Goal: Information Seeking & Learning: Understand process/instructions

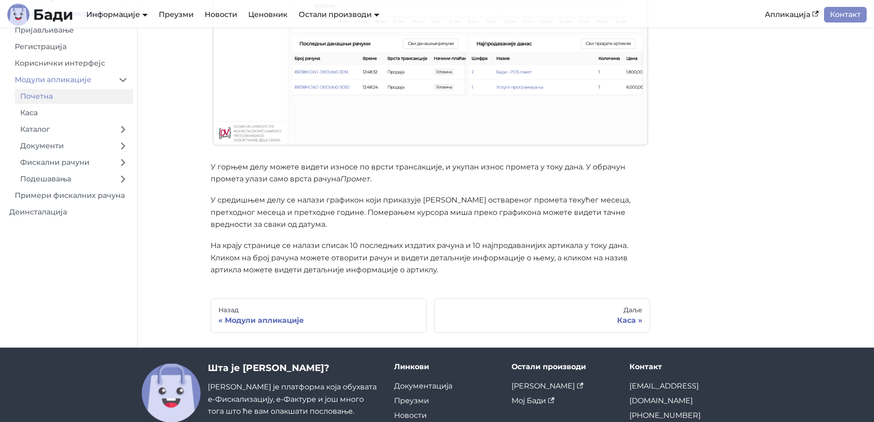
scroll to position [275, 0]
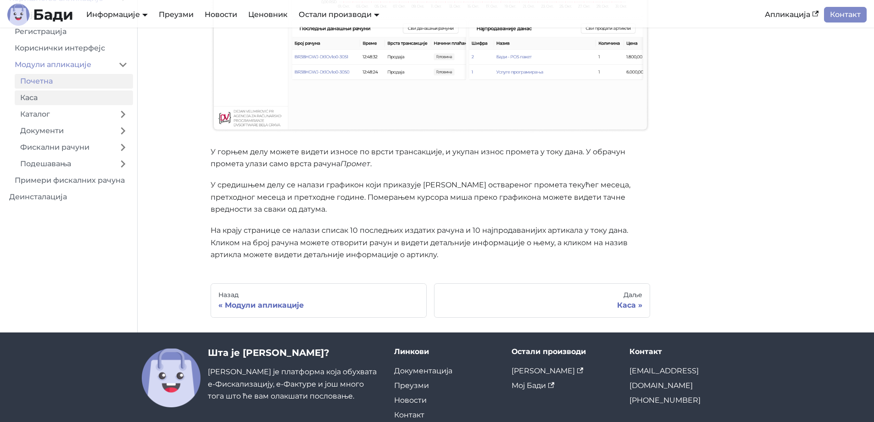
click at [52, 98] on link "Каса" at bounding box center [74, 97] width 118 height 15
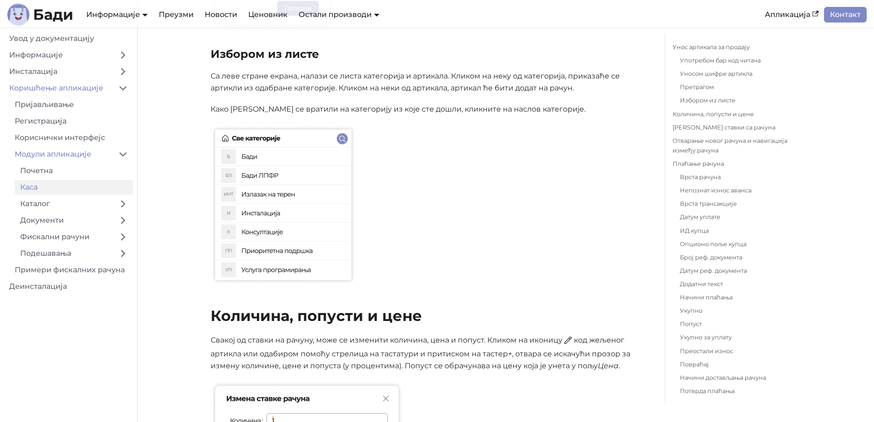
scroll to position [1468, 0]
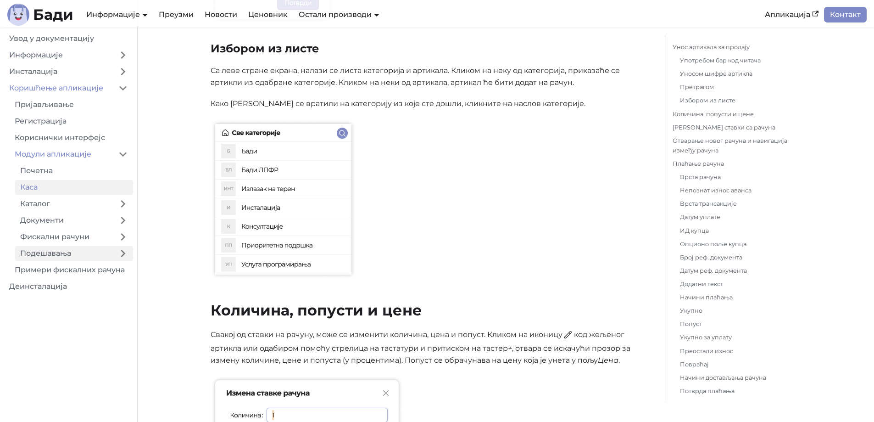
click at [68, 248] on link "Подешавања" at bounding box center [64, 253] width 98 height 15
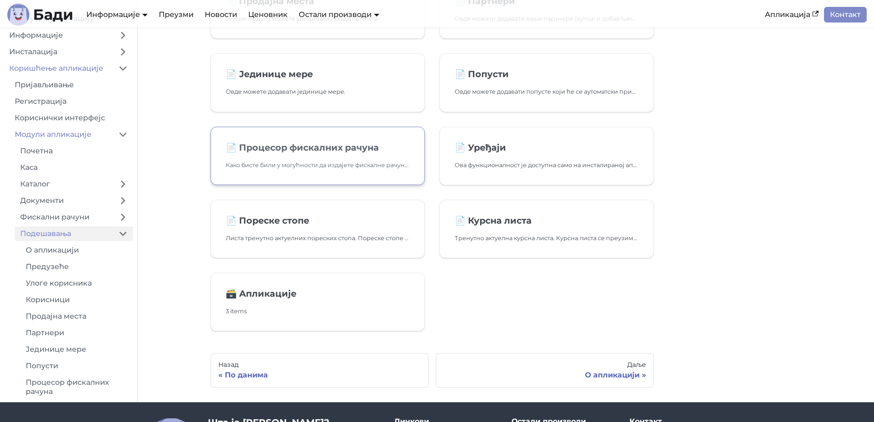
scroll to position [321, 0]
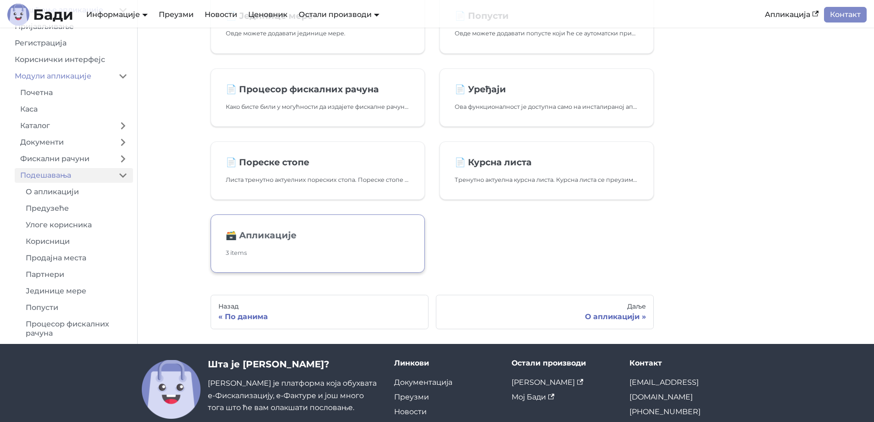
click at [302, 239] on h2 "🗃️ Апликације" at bounding box center [318, 234] width 184 height 11
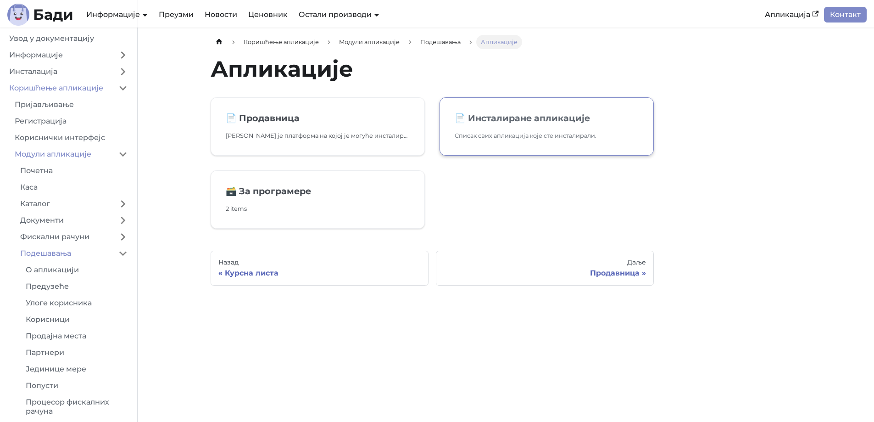
click at [513, 135] on p "Списак свих апликација које сте инсталирали." at bounding box center [547, 136] width 184 height 10
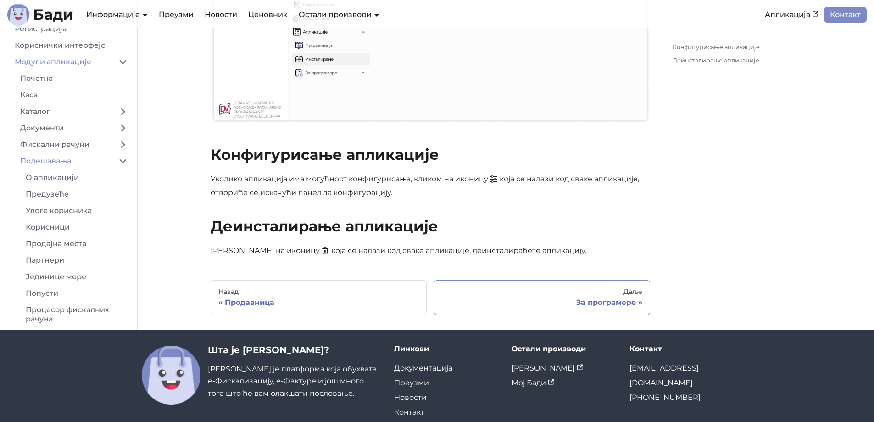
scroll to position [273, 0]
click at [596, 302] on div "За програмере" at bounding box center [542, 301] width 200 height 9
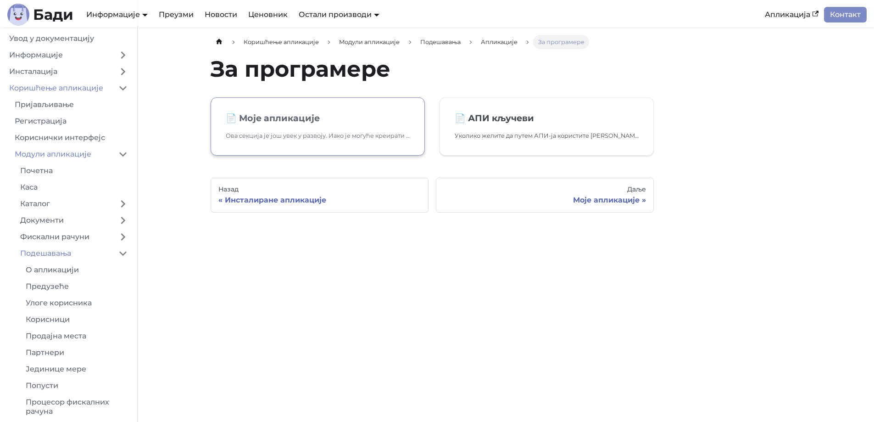
click at [246, 132] on p "Ова секција је још увек у развоју. Иако је могуће креирати апликације, још увек…" at bounding box center [318, 136] width 184 height 10
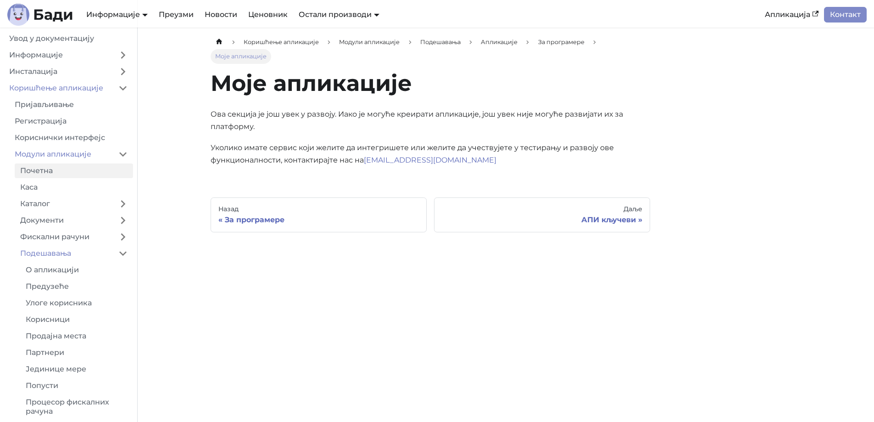
click at [57, 169] on link "Почетна" at bounding box center [74, 170] width 118 height 15
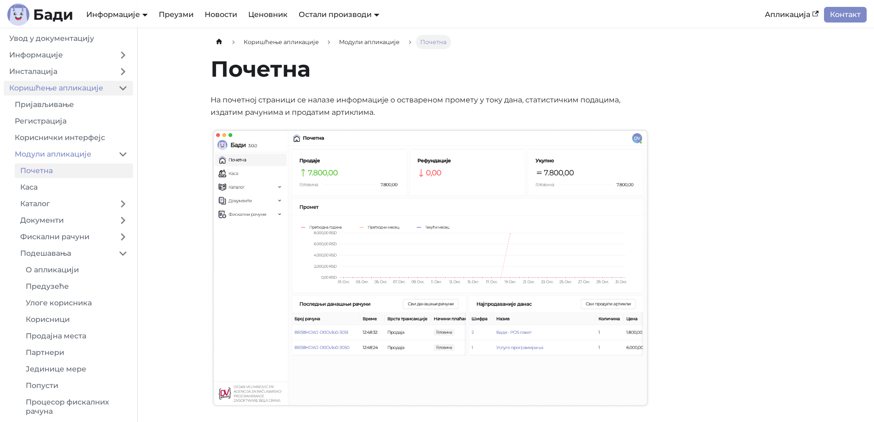
click at [84, 94] on link "Коришћење апликације" at bounding box center [58, 88] width 109 height 15
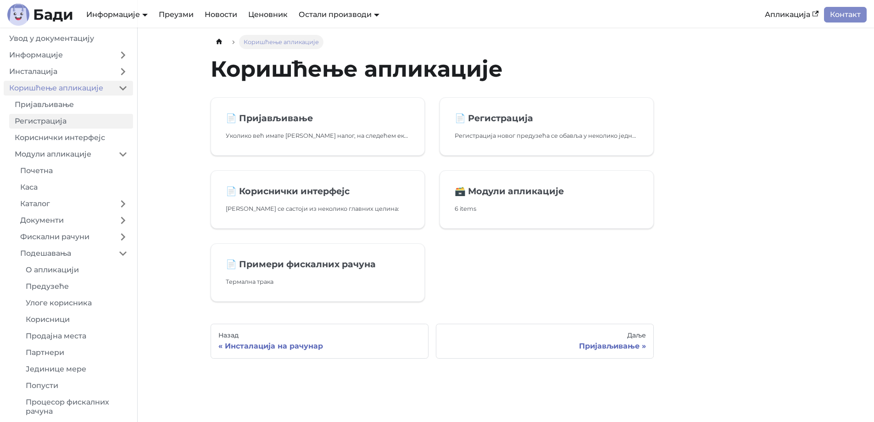
click at [67, 117] on link "Регистрација" at bounding box center [71, 121] width 124 height 15
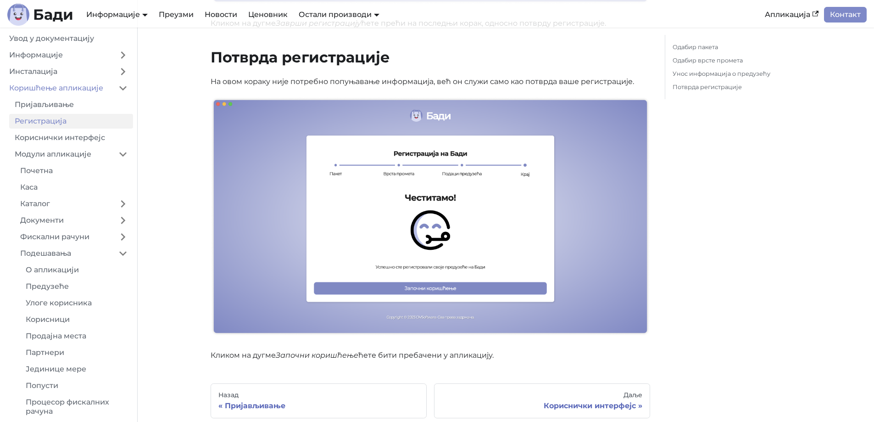
scroll to position [1816, 0]
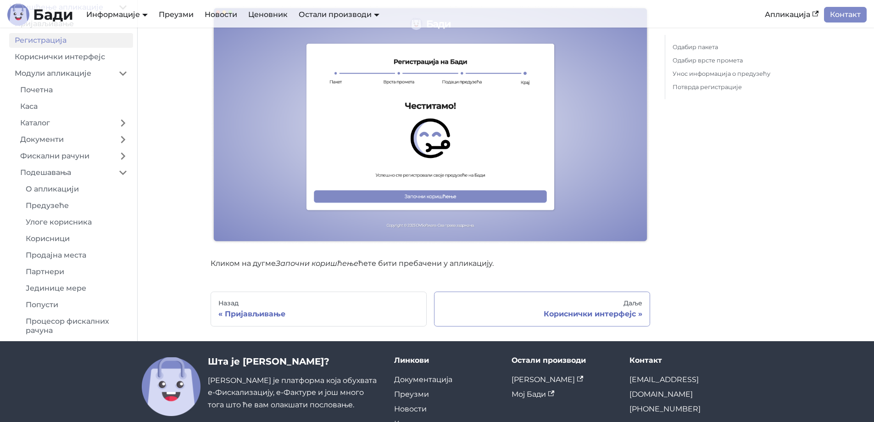
click at [575, 309] on div "Кориснички интерфејс" at bounding box center [542, 313] width 200 height 9
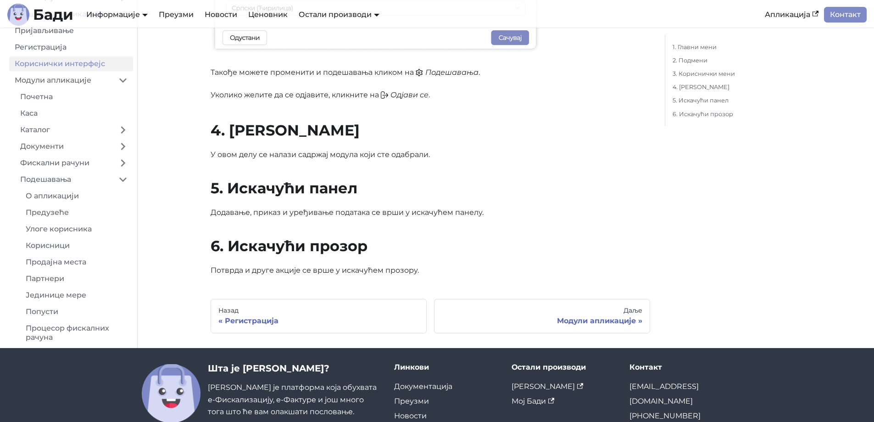
scroll to position [826, 0]
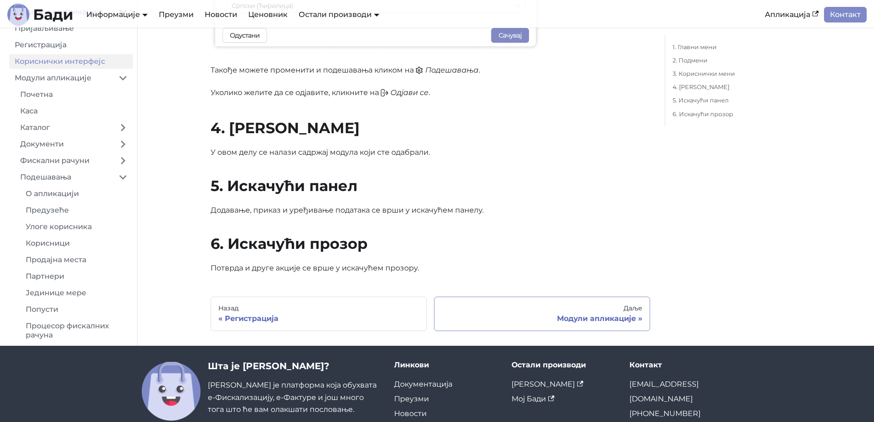
click at [603, 314] on div "Модули апликације" at bounding box center [542, 318] width 200 height 9
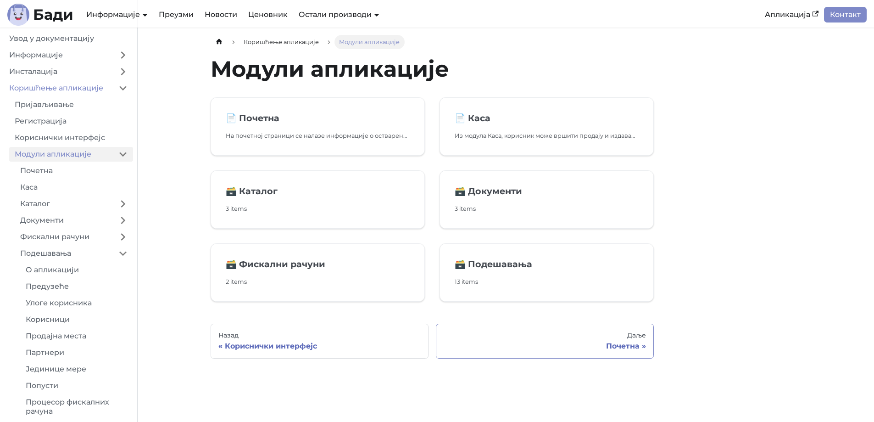
click at [634, 340] on link "Даље Почетна" at bounding box center [545, 340] width 218 height 35
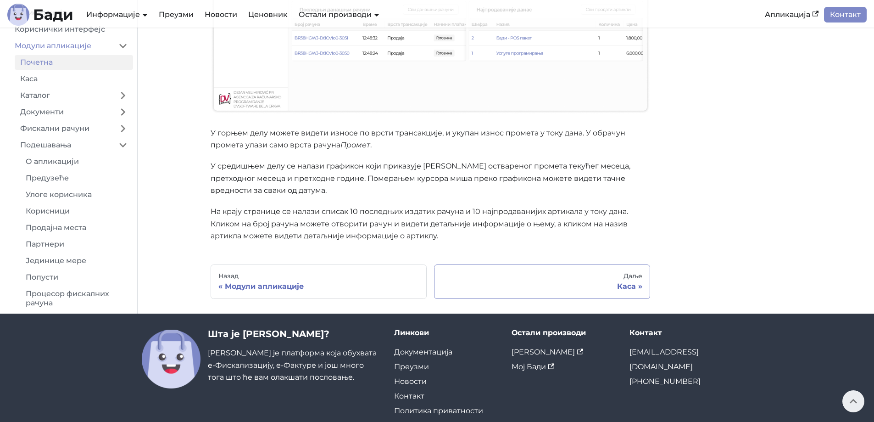
scroll to position [279, 0]
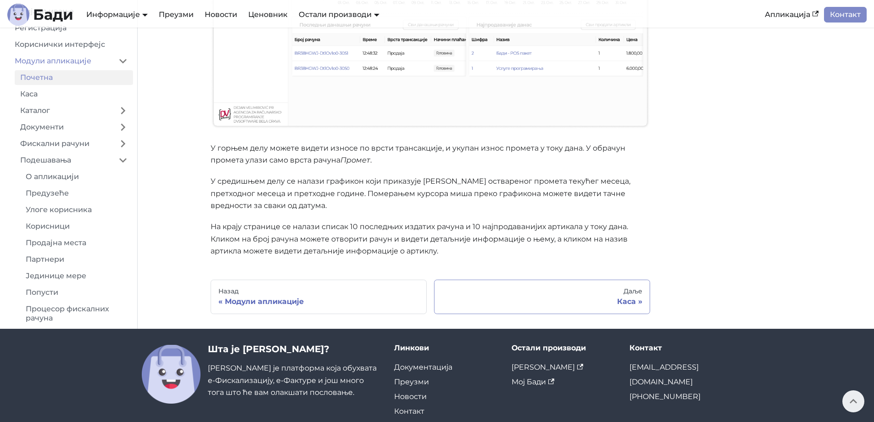
click at [610, 304] on div "Каса" at bounding box center [542, 301] width 200 height 9
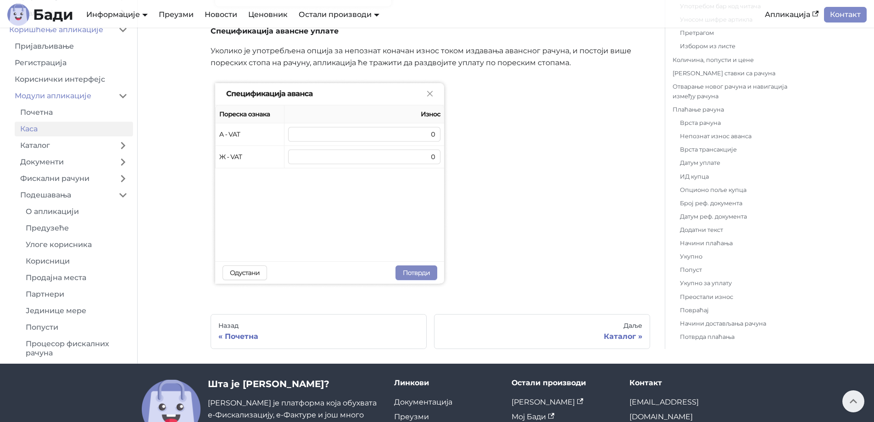
scroll to position [4358, 0]
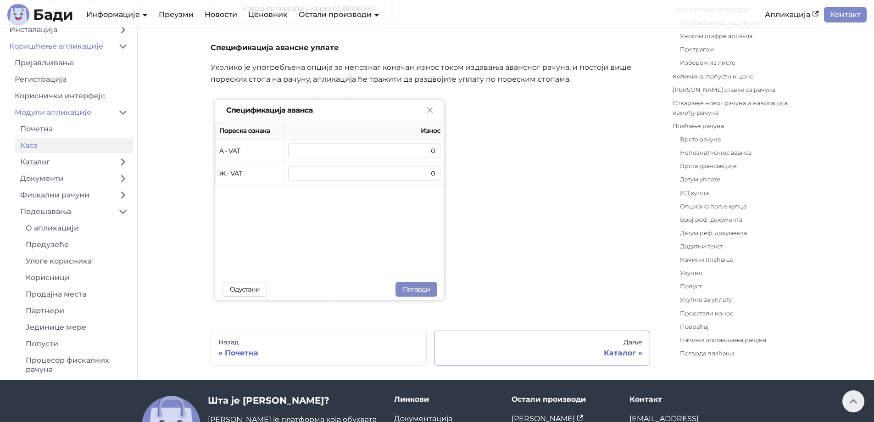
click at [580, 342] on div "Даље" at bounding box center [542, 342] width 200 height 8
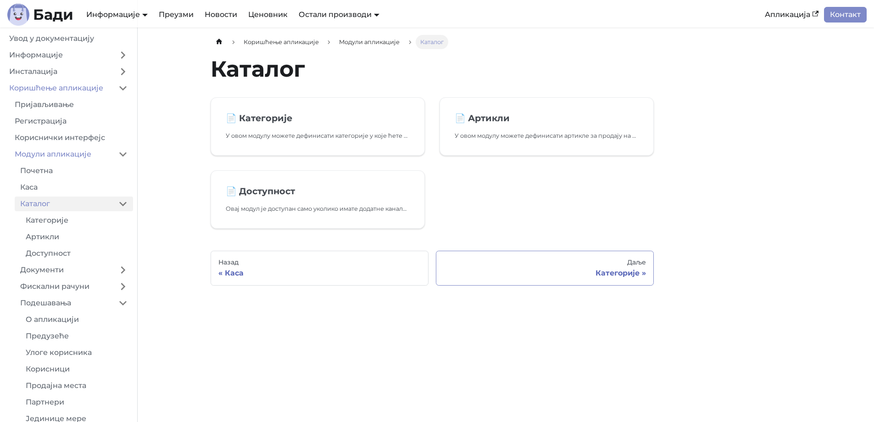
click at [586, 273] on div "Категорије" at bounding box center [545, 272] width 202 height 9
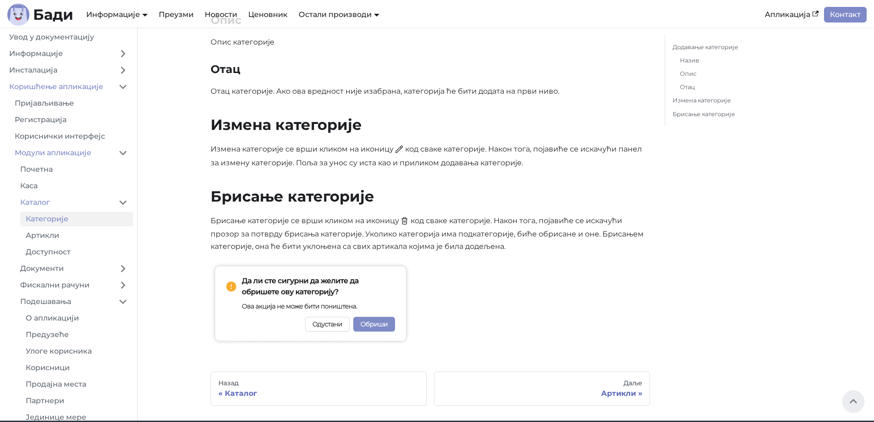
scroll to position [813, 0]
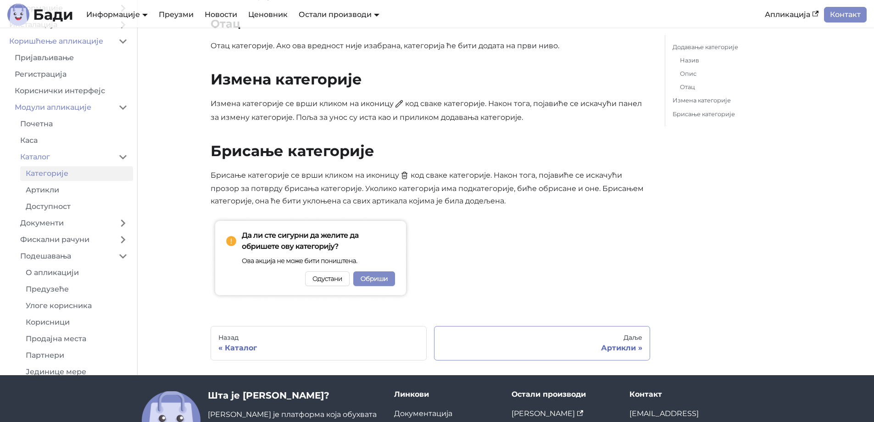
click at [612, 339] on div "Даље" at bounding box center [542, 338] width 200 height 8
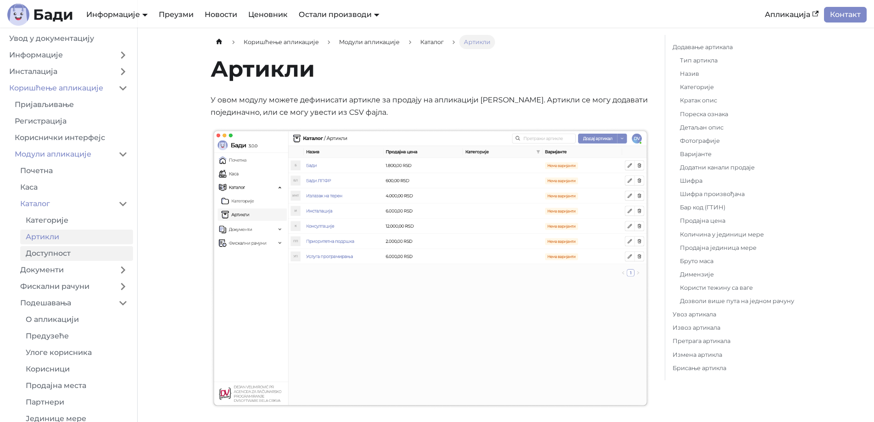
click at [76, 246] on link "Доступност" at bounding box center [76, 253] width 113 height 15
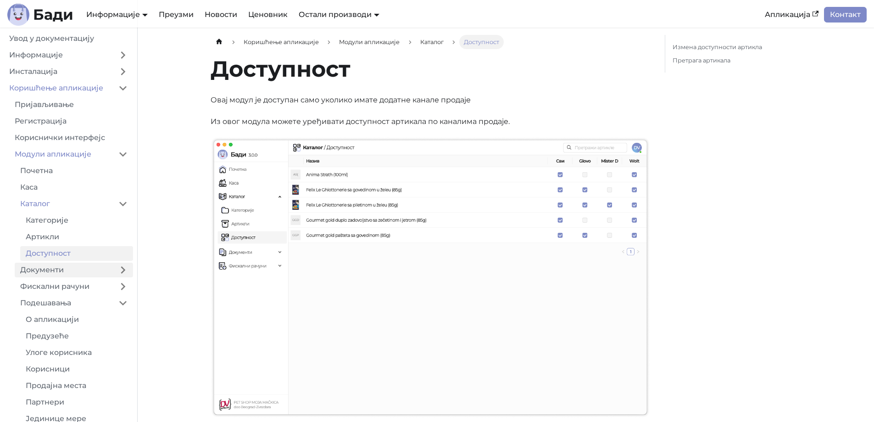
click at [66, 266] on link "Документи" at bounding box center [64, 269] width 98 height 15
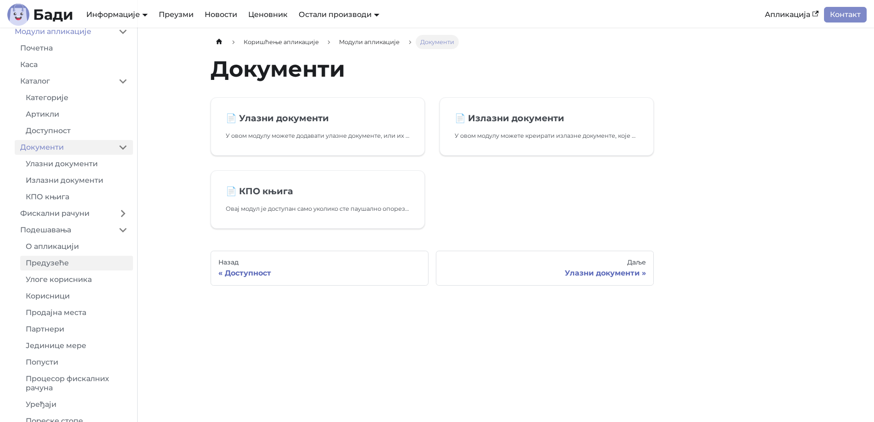
scroll to position [138, 0]
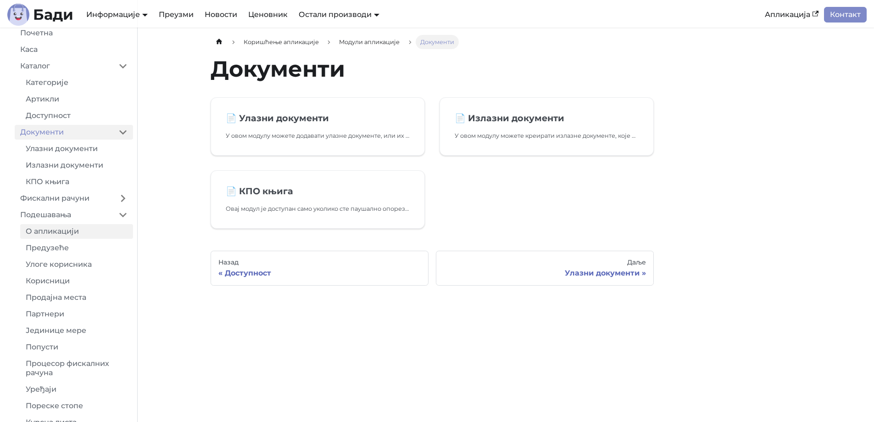
click at [72, 234] on link "О апликацији" at bounding box center [76, 231] width 113 height 15
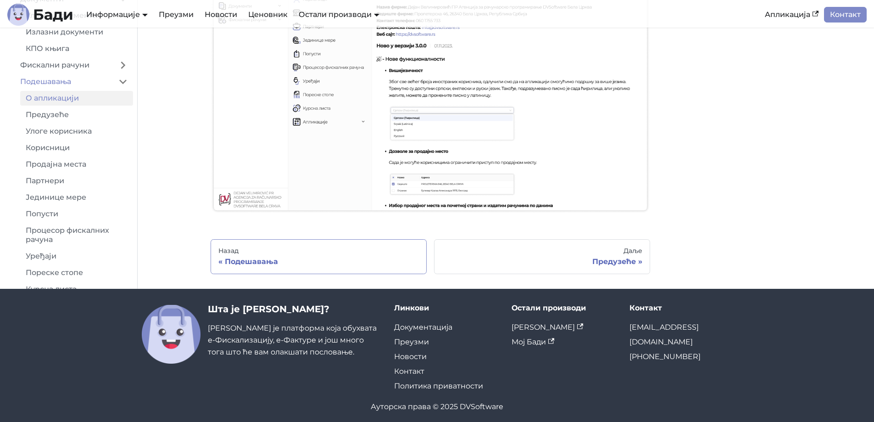
scroll to position [188, 0]
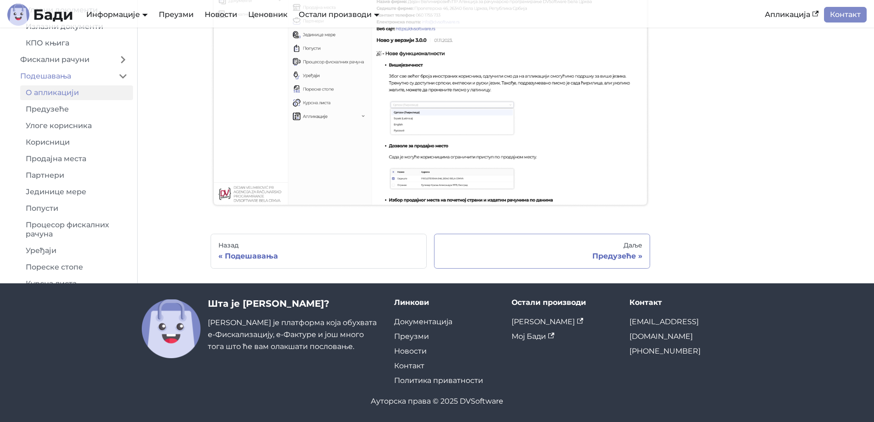
click at [589, 256] on div "Предузеће" at bounding box center [542, 255] width 200 height 9
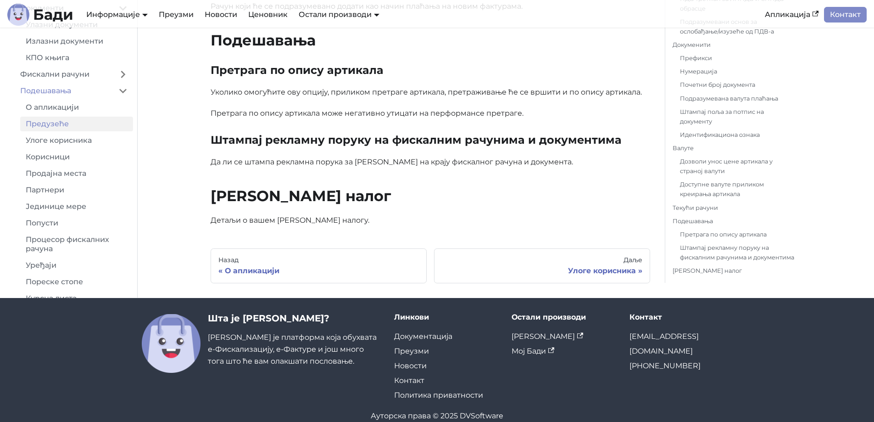
scroll to position [2608, 0]
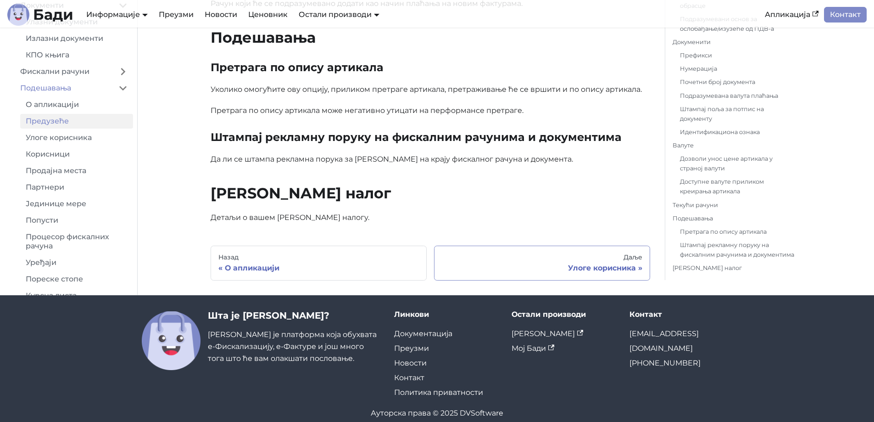
click at [619, 262] on link "Даље Улоге корисника" at bounding box center [542, 262] width 216 height 35
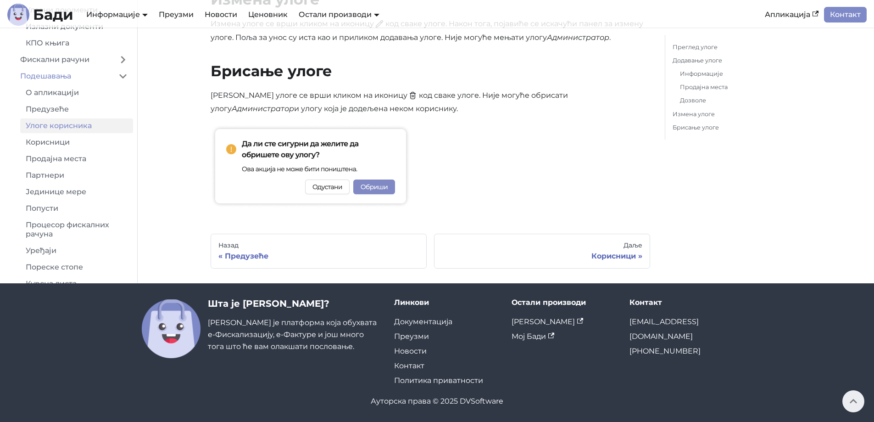
scroll to position [1320, 0]
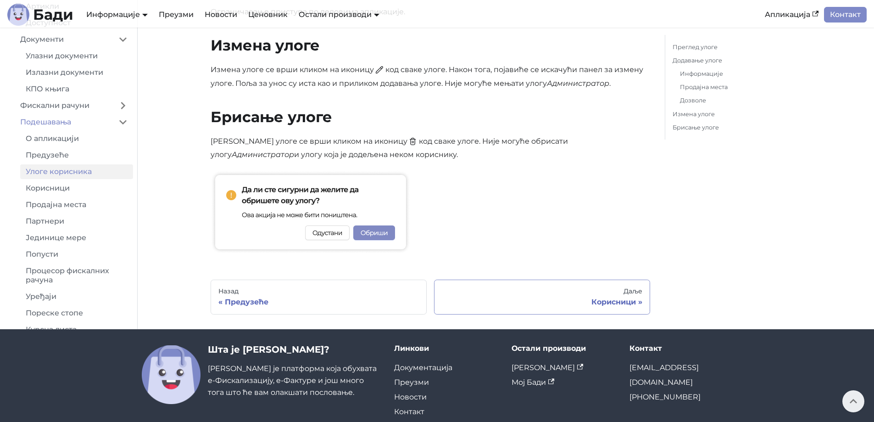
click at [613, 293] on div "Даље" at bounding box center [542, 291] width 200 height 8
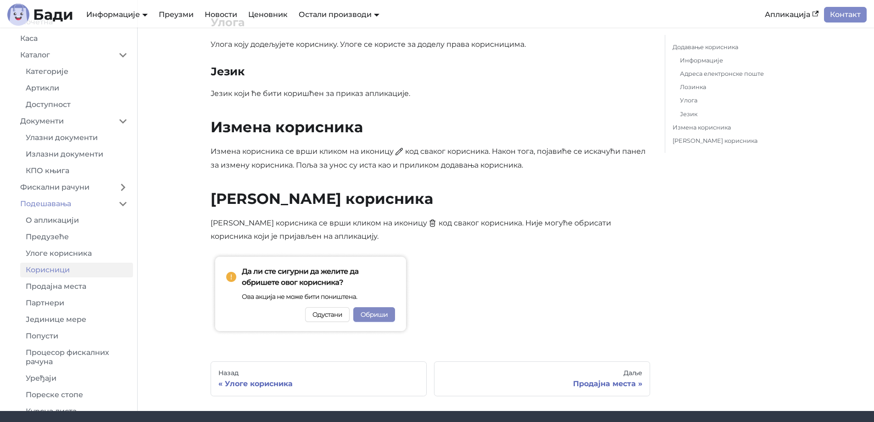
scroll to position [963, 0]
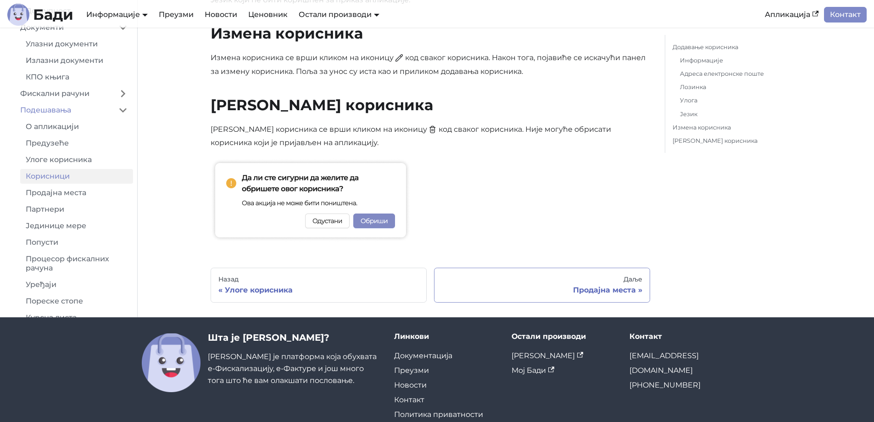
click at [618, 281] on div "Даље" at bounding box center [542, 279] width 200 height 8
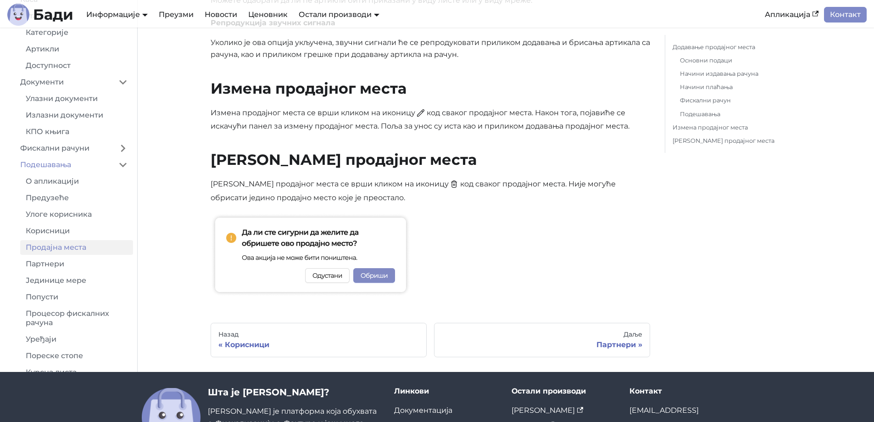
scroll to position [1239, 0]
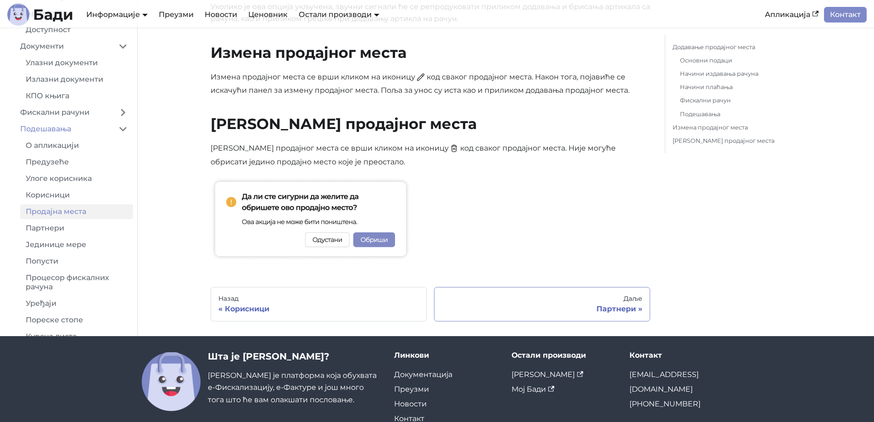
click at [611, 301] on div "Даље" at bounding box center [542, 299] width 200 height 8
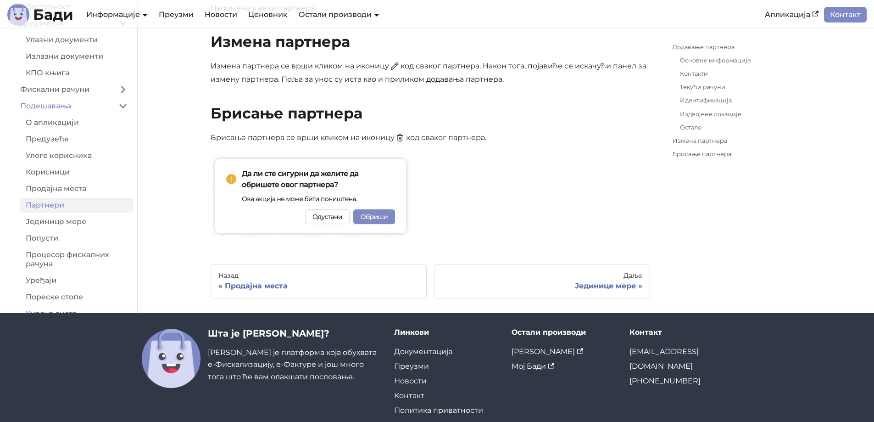
scroll to position [2003, 0]
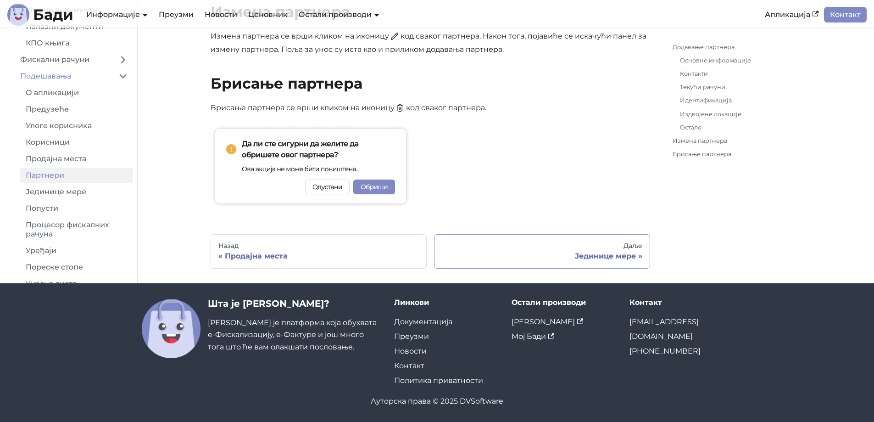
click at [588, 266] on link "Даље Јединице мере" at bounding box center [542, 251] width 216 height 35
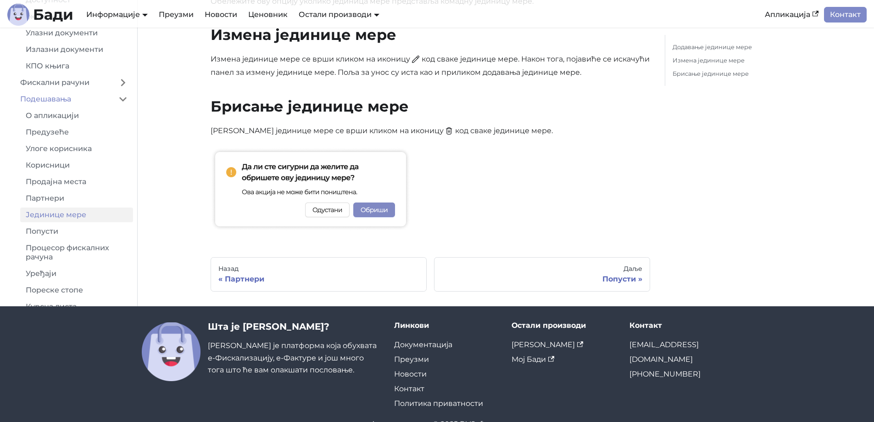
scroll to position [717, 0]
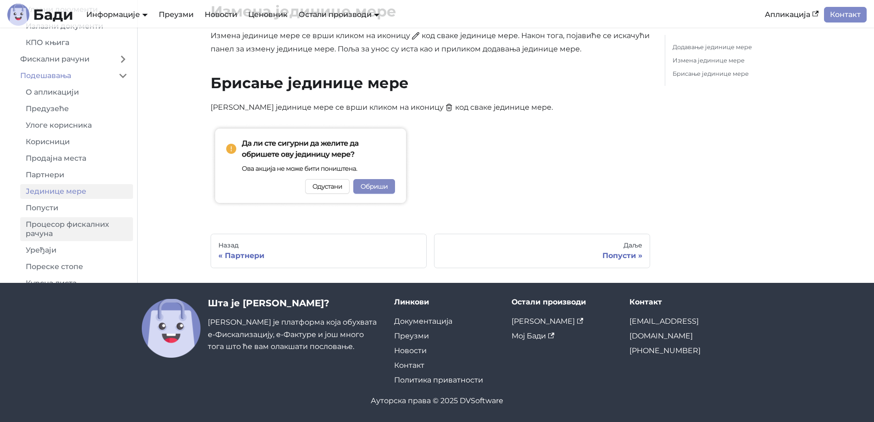
click at [89, 222] on link "Процесор фискалних рачуна" at bounding box center [76, 229] width 113 height 24
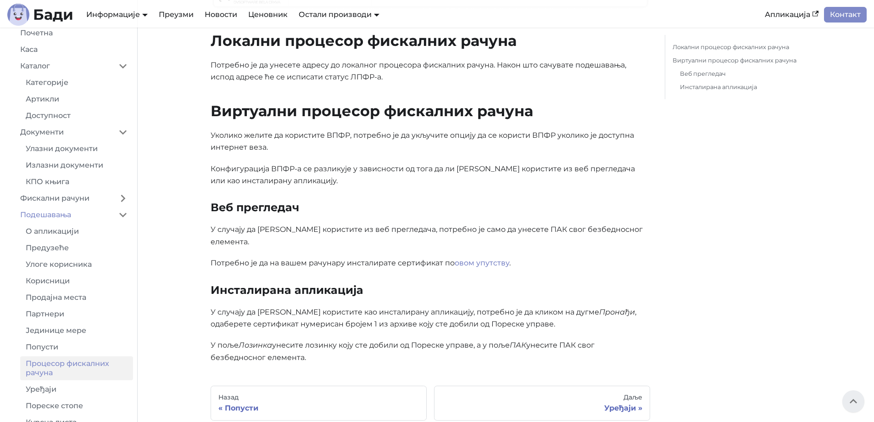
scroll to position [459, 0]
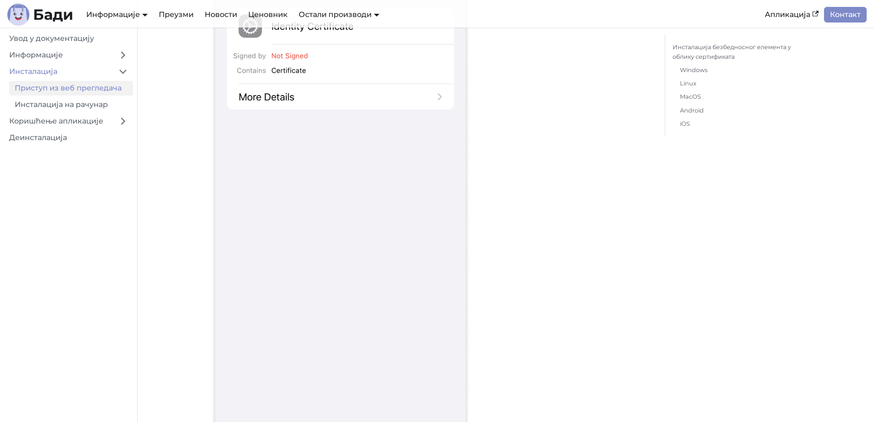
scroll to position [11414, 0]
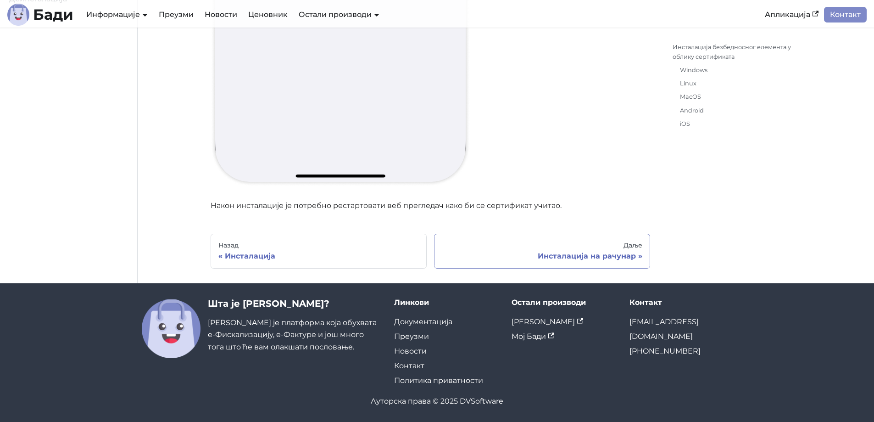
click at [573, 257] on div "Инсталација на рачунар" at bounding box center [542, 255] width 200 height 9
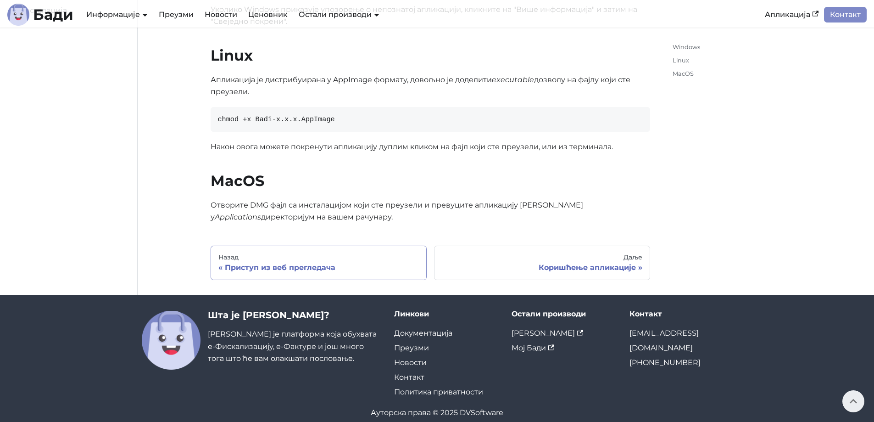
scroll to position [194, 0]
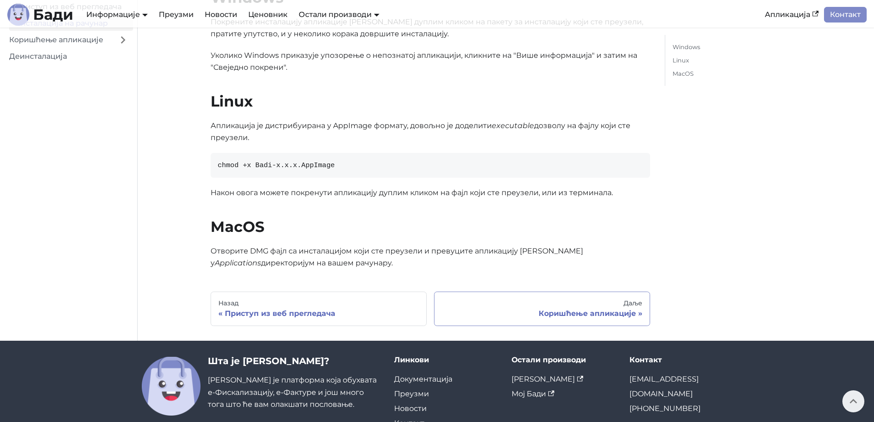
click at [566, 299] on div "Даље" at bounding box center [542, 303] width 200 height 8
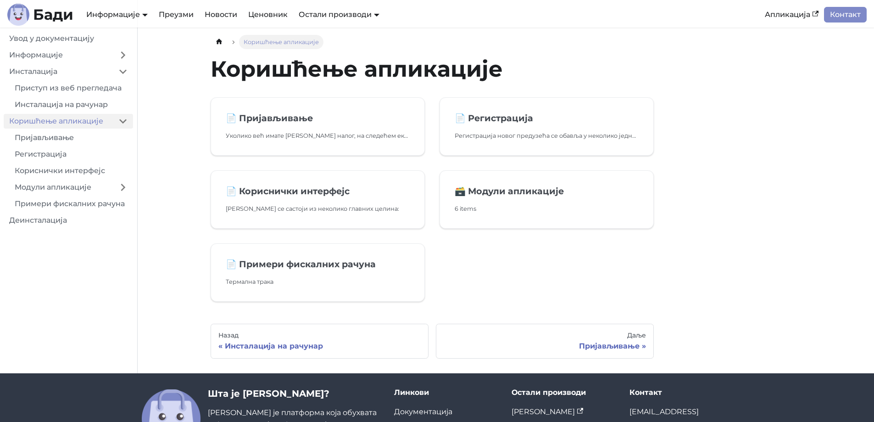
click at [57, 96] on ul "Приступ из веб прегледача Инсталација на рачунар" at bounding box center [68, 96] width 129 height 31
click at [57, 90] on link "Приступ из веб прегледача" at bounding box center [71, 88] width 124 height 15
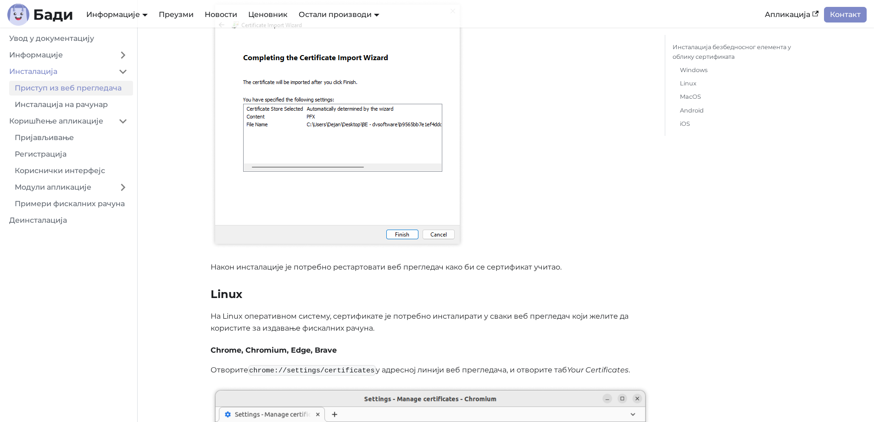
scroll to position [1789, 0]
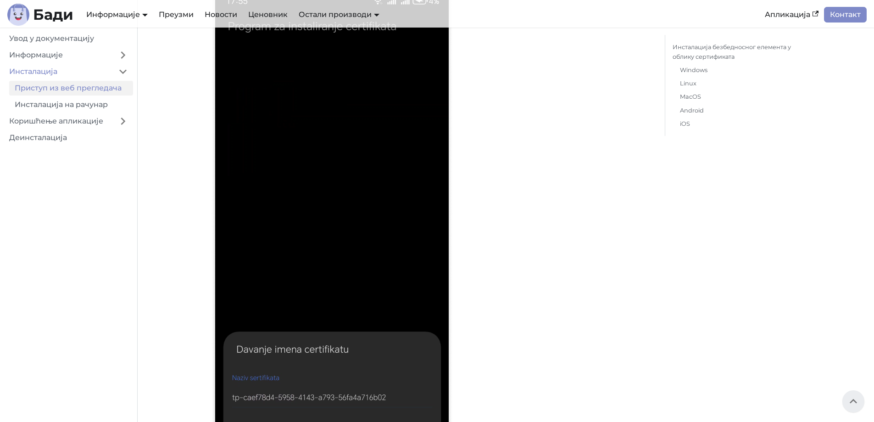
scroll to position [6085, 0]
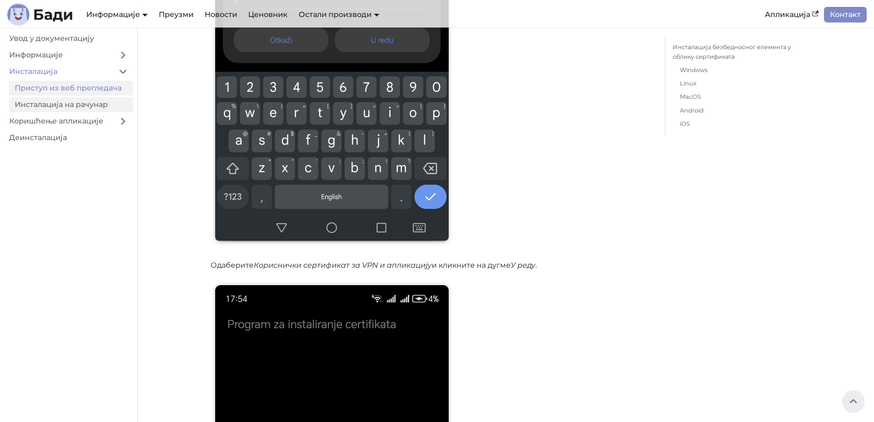
click at [76, 106] on link "Инсталација на рачунар" at bounding box center [71, 104] width 124 height 15
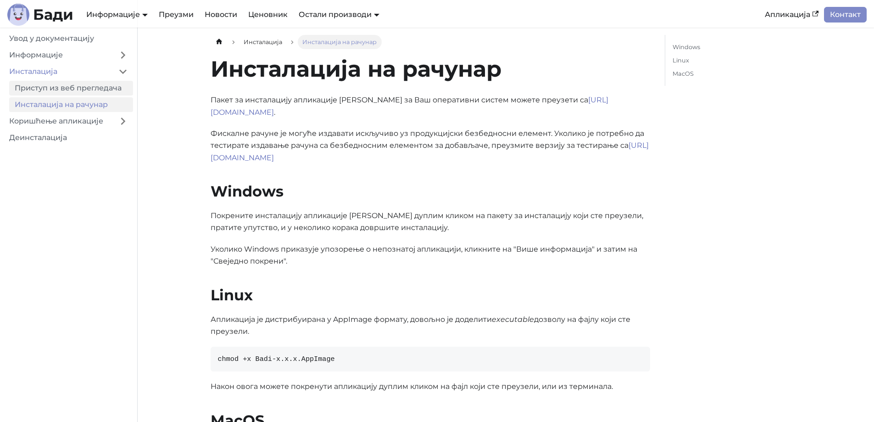
click at [85, 89] on link "Приступ из веб прегледача" at bounding box center [71, 88] width 124 height 15
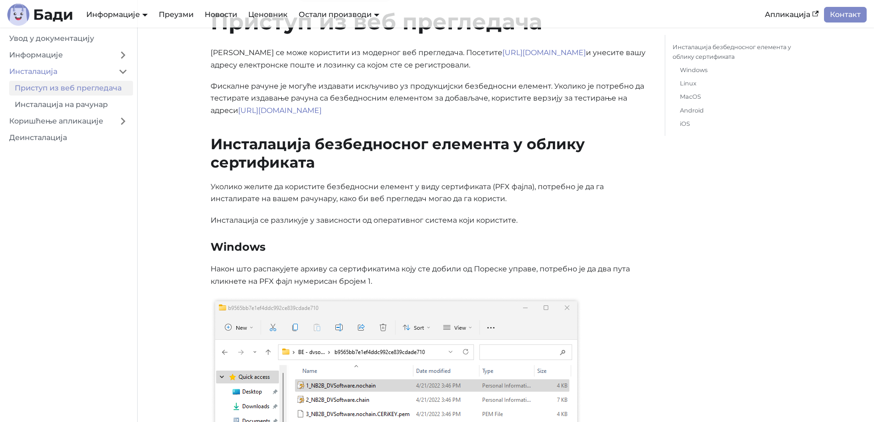
scroll to position [184, 0]
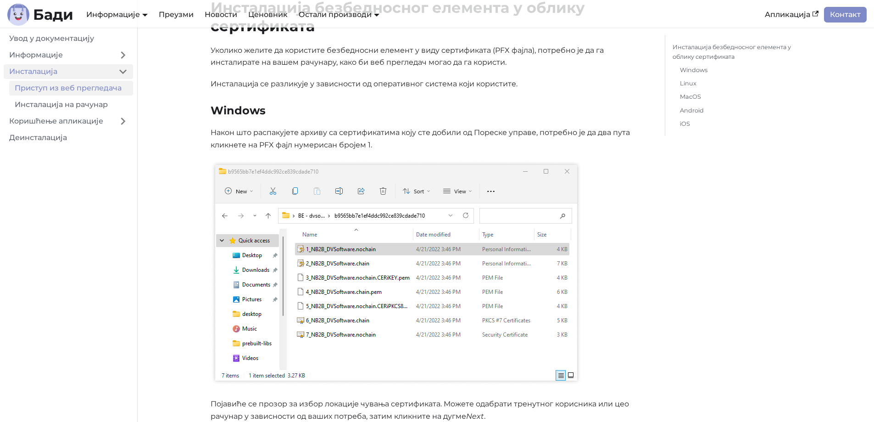
click at [68, 65] on link "Инсталација" at bounding box center [58, 71] width 109 height 15
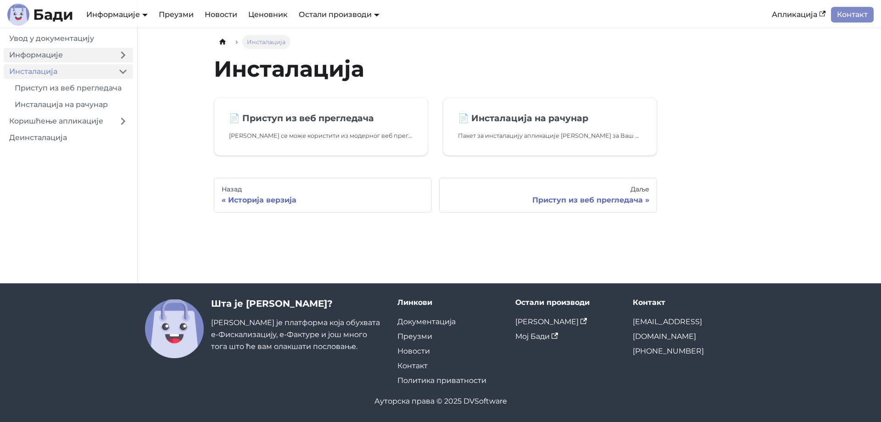
click at [79, 54] on link "Информације" at bounding box center [58, 55] width 109 height 15
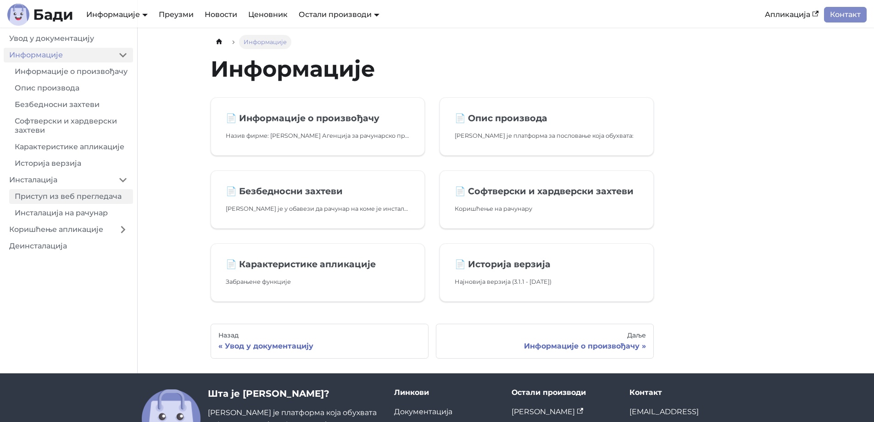
click at [51, 199] on link "Приступ из веб прегледача" at bounding box center [71, 196] width 124 height 15
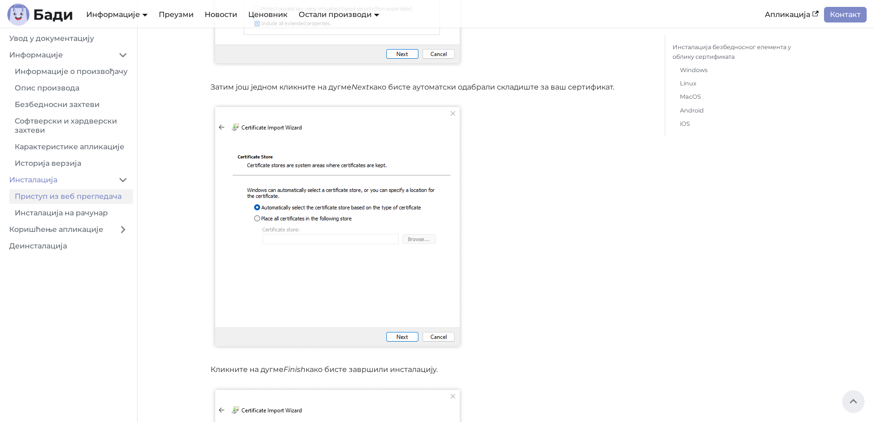
scroll to position [1255, 0]
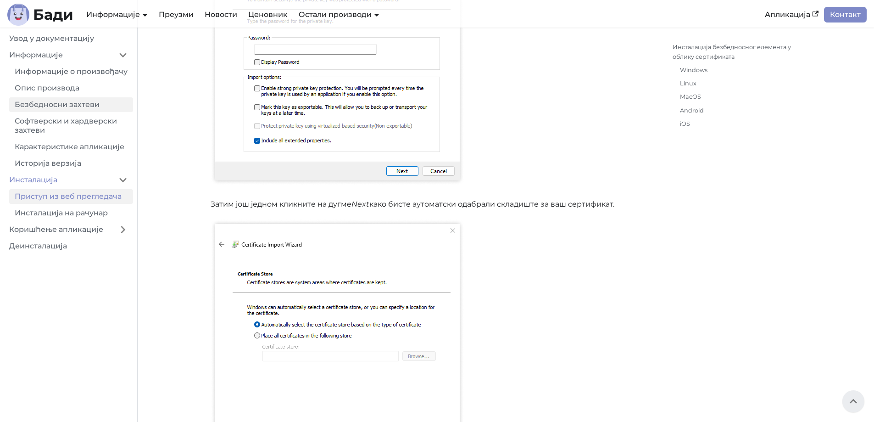
click at [61, 112] on link "Безбедносни захтеви" at bounding box center [71, 104] width 124 height 15
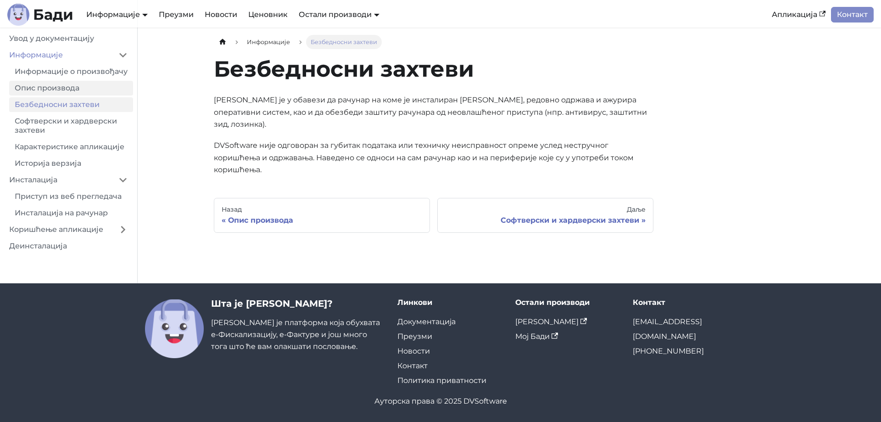
click at [61, 95] on link "Опис производа" at bounding box center [71, 88] width 124 height 15
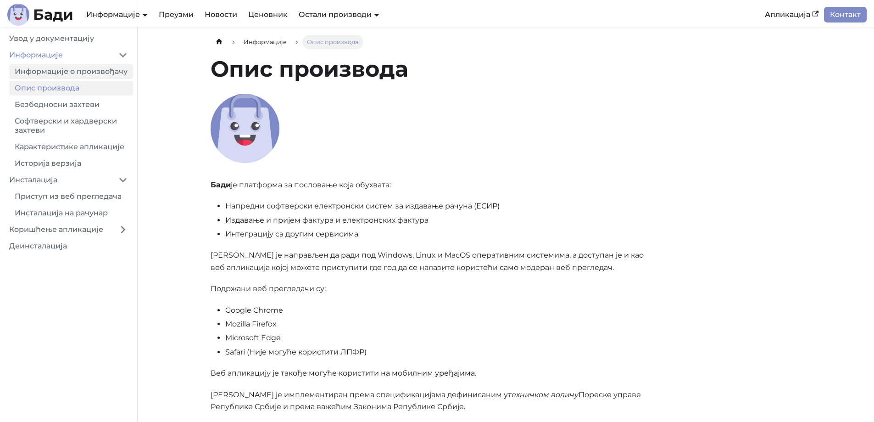
click at [64, 79] on link "Информације о произвођачу" at bounding box center [71, 71] width 124 height 15
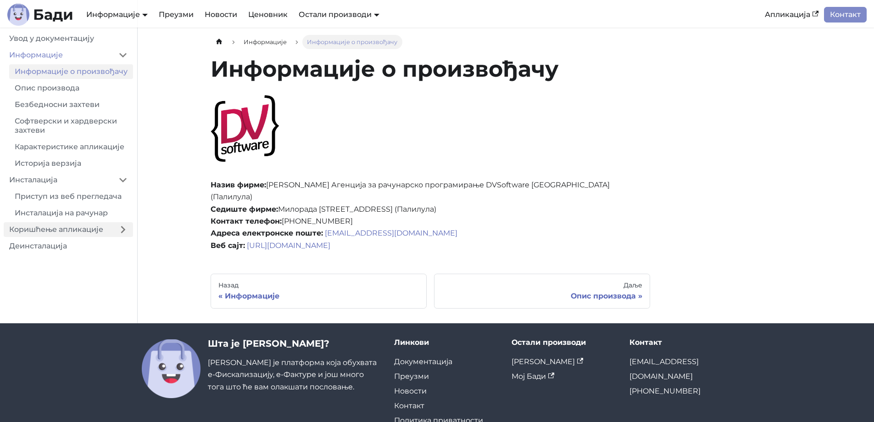
click at [49, 234] on link "Коришћење апликације" at bounding box center [58, 229] width 109 height 15
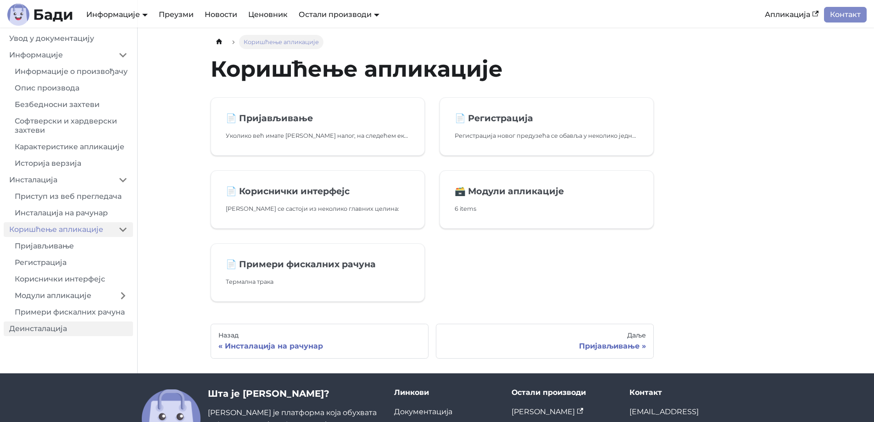
click at [59, 332] on link "Деинсталација" at bounding box center [68, 328] width 129 height 15
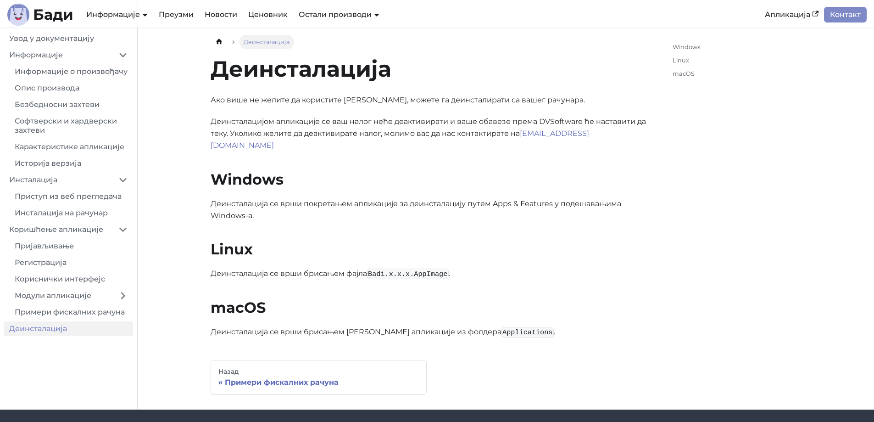
click at [72, 247] on li "Коришћење апликације Пријављивање Регистрација Кориснички интерфејс Модули апли…" at bounding box center [68, 270] width 129 height 97
click at [70, 253] on link "Пријављивање" at bounding box center [71, 246] width 124 height 15
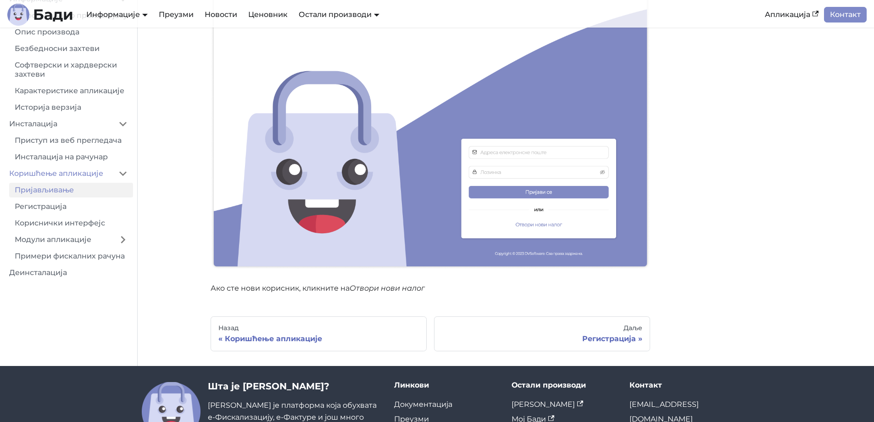
scroll to position [230, 0]
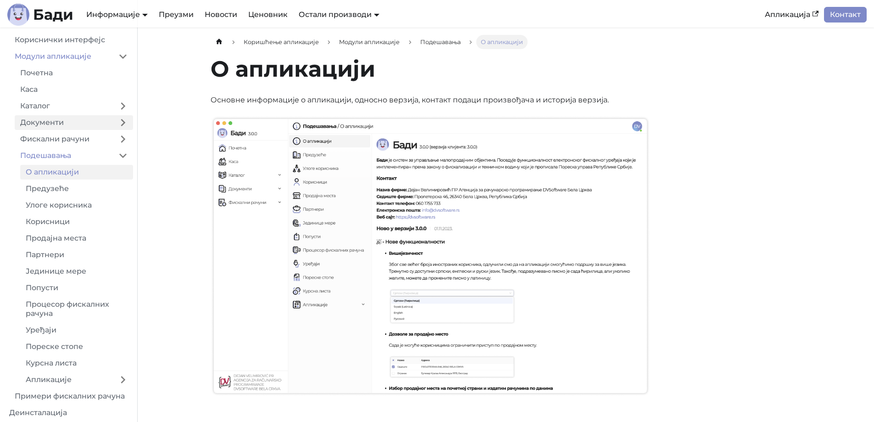
scroll to position [100, 0]
click at [69, 304] on link "Процесор фискалних рачуна" at bounding box center [76, 307] width 113 height 24
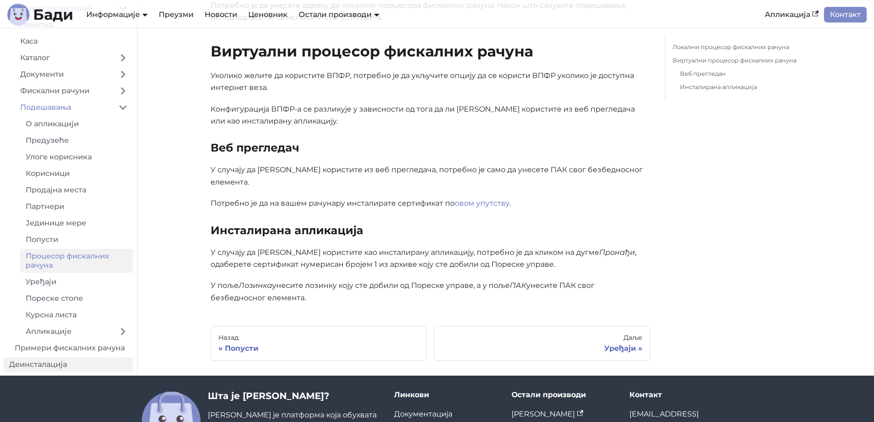
scroll to position [551, 0]
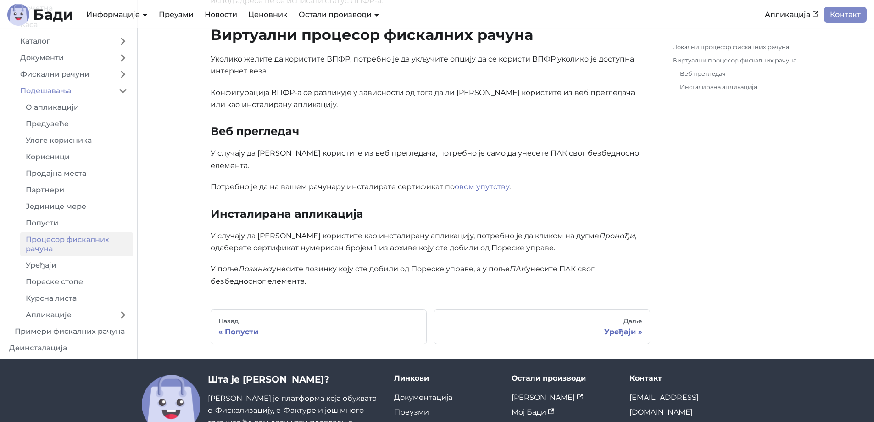
drag, startPoint x: 69, startPoint y: 308, endPoint x: 75, endPoint y: 304, distance: 7.3
click at [69, 324] on link "Примери фискалних рачуна" at bounding box center [71, 331] width 124 height 15
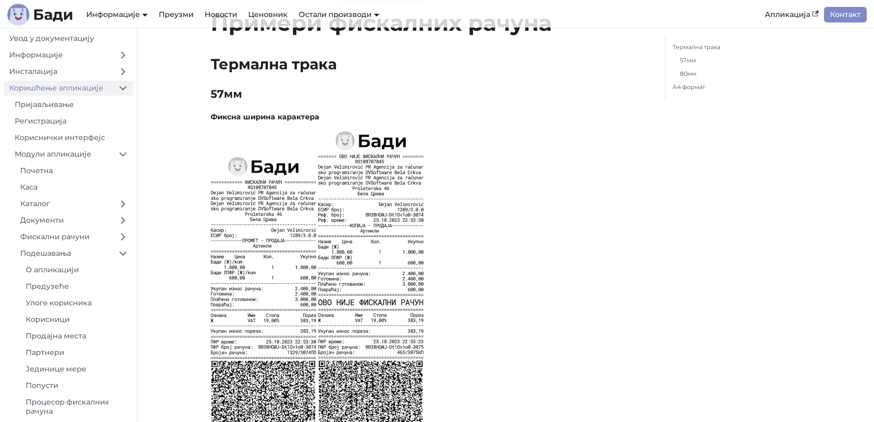
click at [68, 87] on link "Коришћење апликације" at bounding box center [58, 88] width 109 height 15
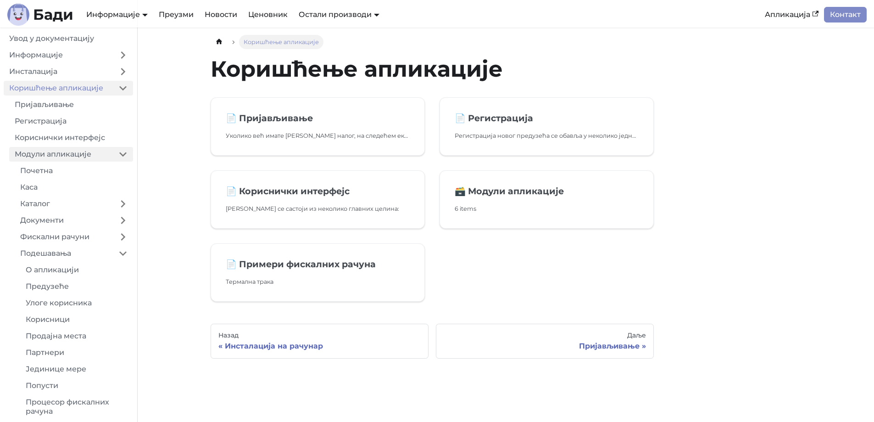
click at [62, 157] on link "Модули апликације" at bounding box center [61, 154] width 104 height 15
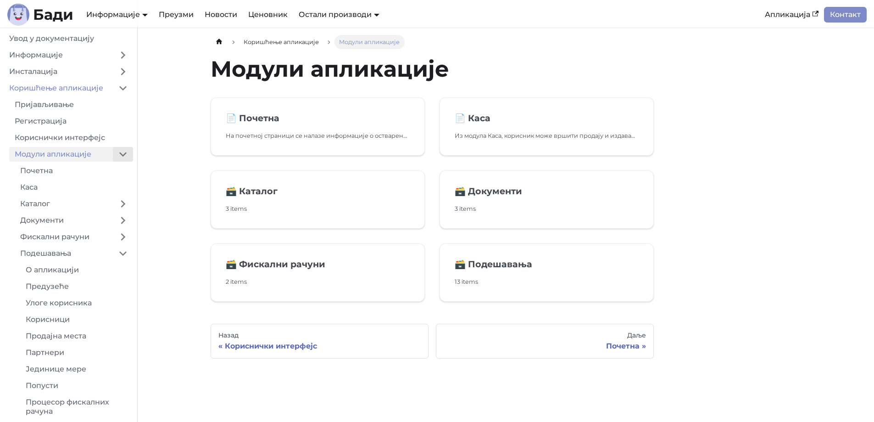
click at [127, 153] on button "Collapse sidebar category 'Модули апликације'" at bounding box center [123, 154] width 20 height 15
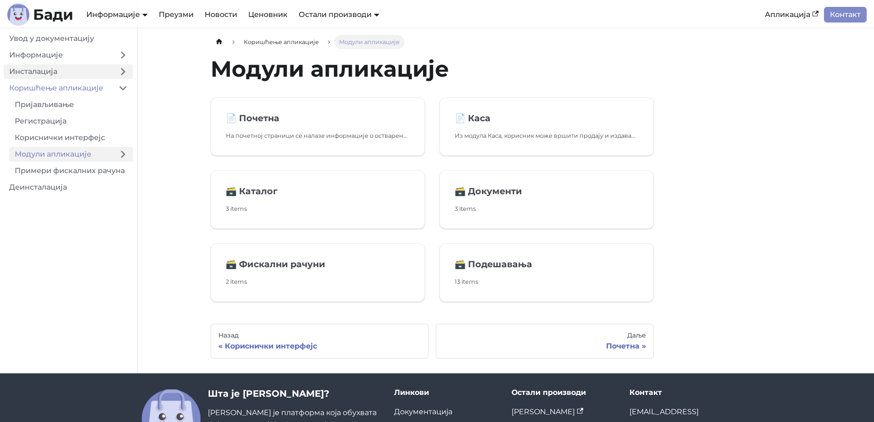
click at [87, 71] on link "Инсталација" at bounding box center [58, 71] width 109 height 15
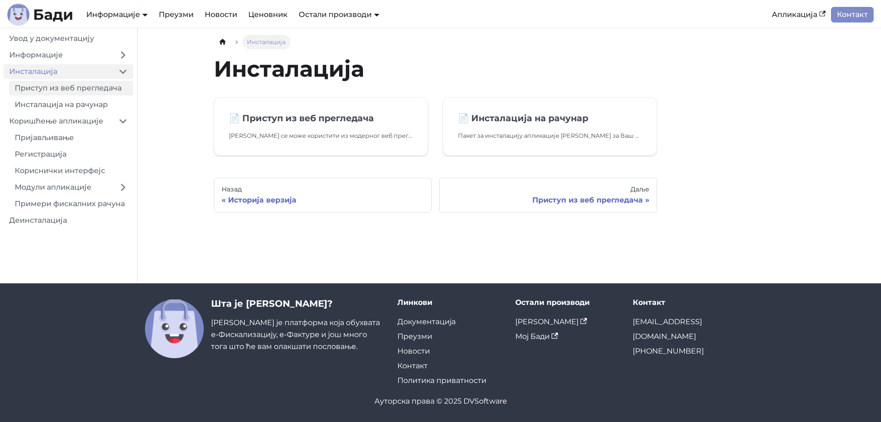
click at [86, 91] on link "Приступ из веб прегледача" at bounding box center [71, 88] width 124 height 15
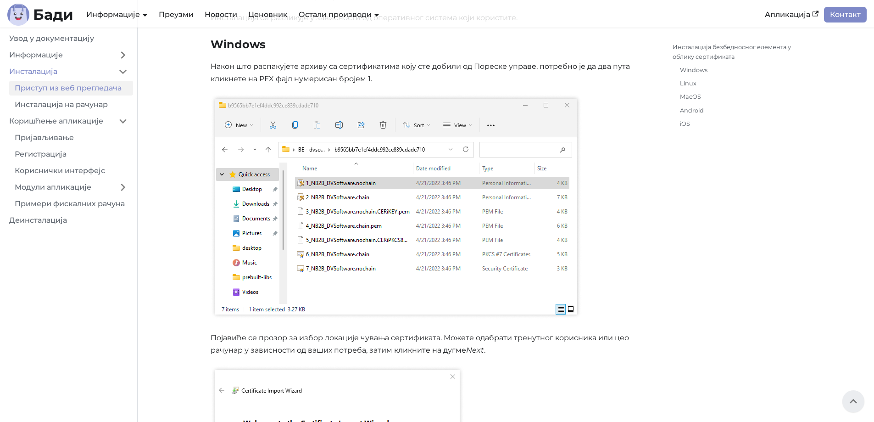
scroll to position [184, 0]
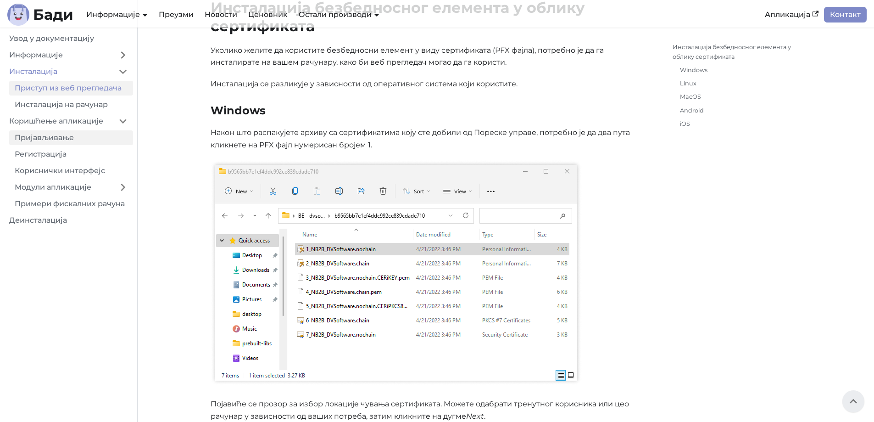
click at [61, 140] on link "Пријављивање" at bounding box center [71, 137] width 124 height 15
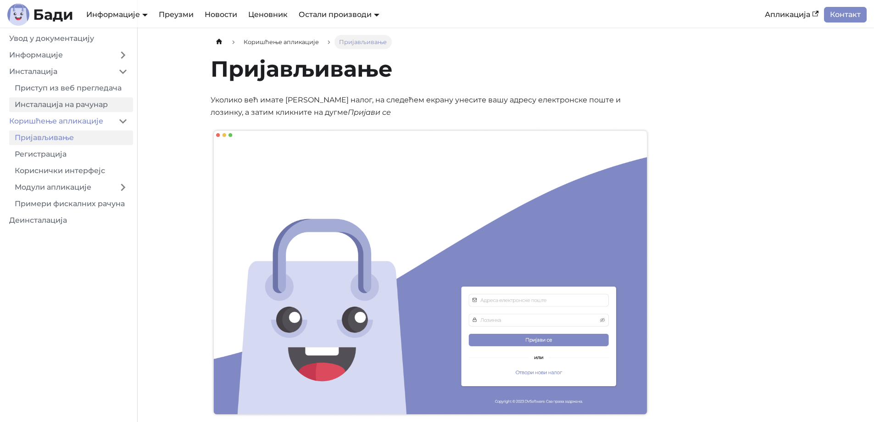
click at [59, 100] on link "Инсталација на рачунар" at bounding box center [71, 104] width 124 height 15
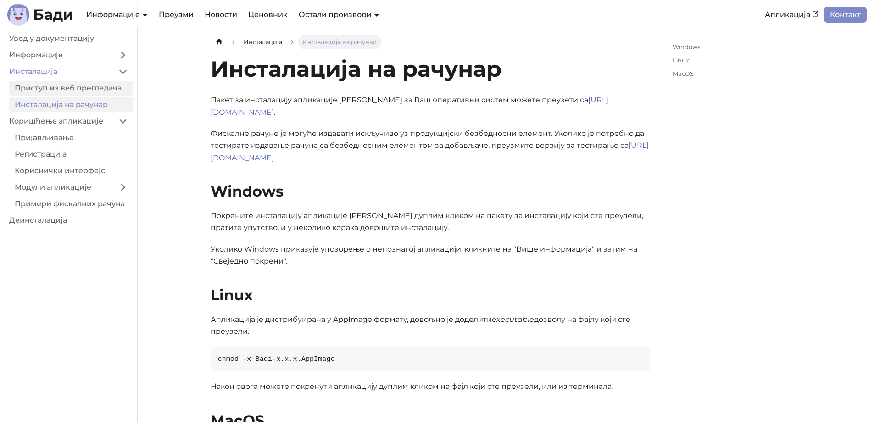
click at [60, 83] on link "Приступ из веб прегледача" at bounding box center [71, 88] width 124 height 15
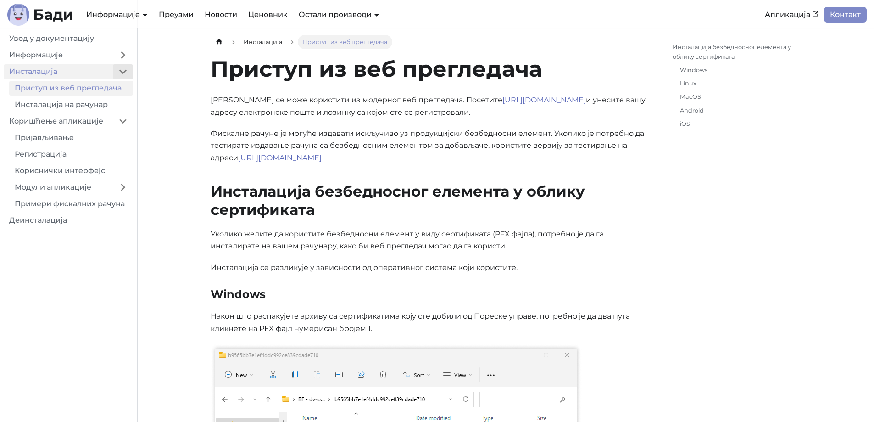
click at [121, 71] on button "Collapse sidebar category 'Инсталација'" at bounding box center [123, 71] width 20 height 15
click at [121, 71] on button "Expand sidebar category 'Инсталација'" at bounding box center [123, 71] width 20 height 15
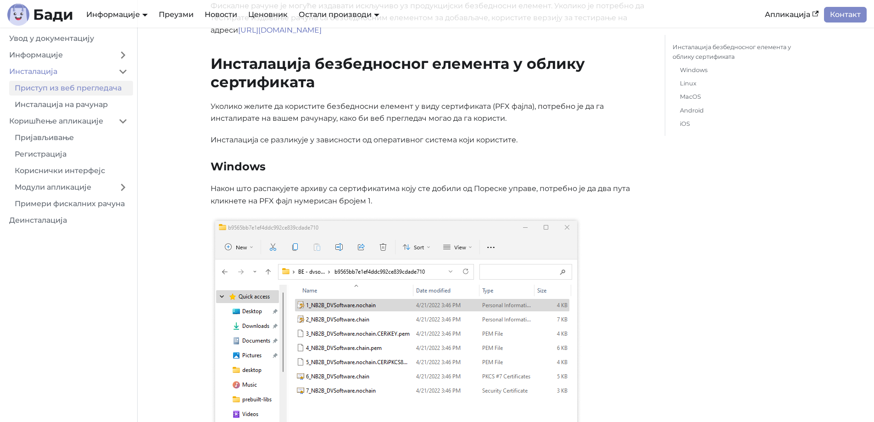
scroll to position [46, 0]
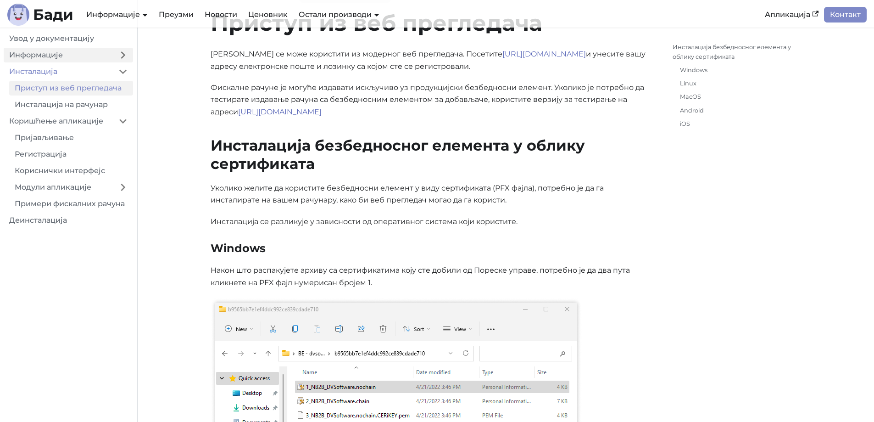
click at [83, 54] on link "Информације" at bounding box center [58, 55] width 109 height 15
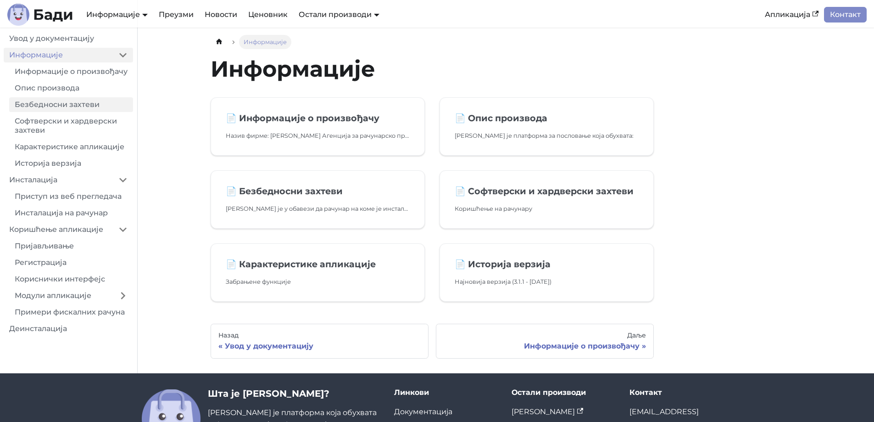
click at [78, 112] on link "Безбедносни захтеви" at bounding box center [71, 104] width 124 height 15
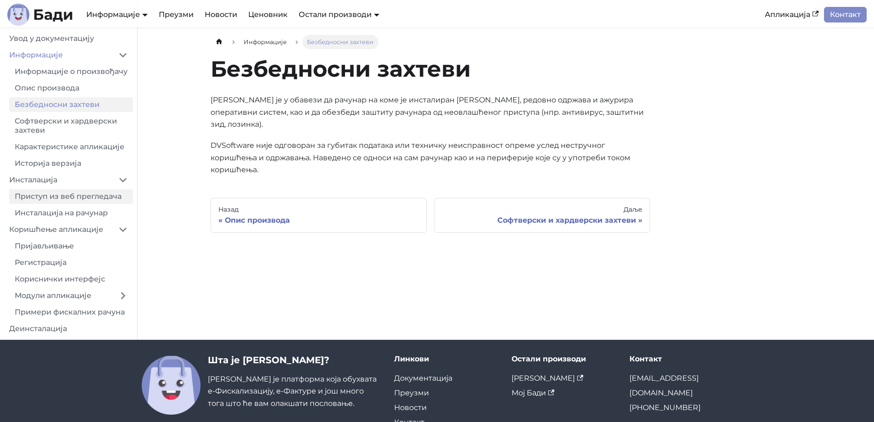
click at [76, 204] on link "Приступ из веб прегледача" at bounding box center [71, 196] width 124 height 15
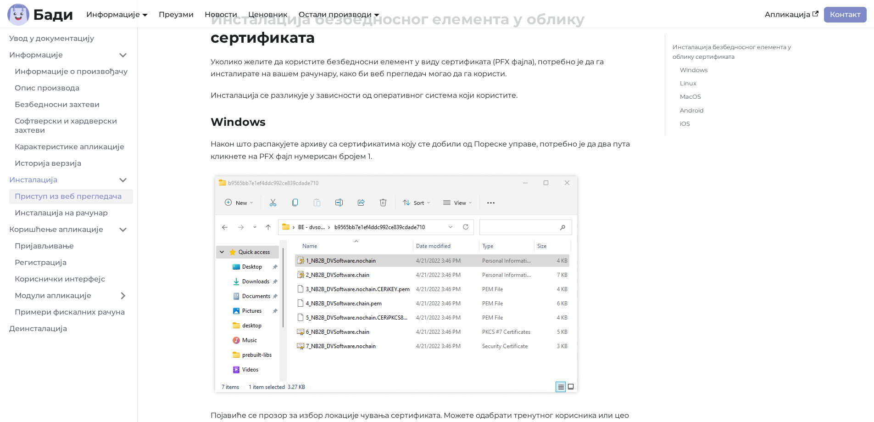
scroll to position [275, 0]
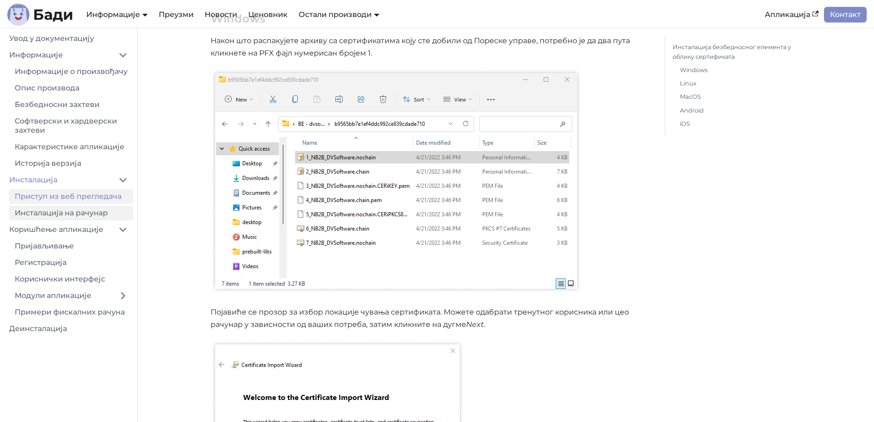
click at [61, 218] on link "Инсталација на рачунар" at bounding box center [71, 213] width 124 height 15
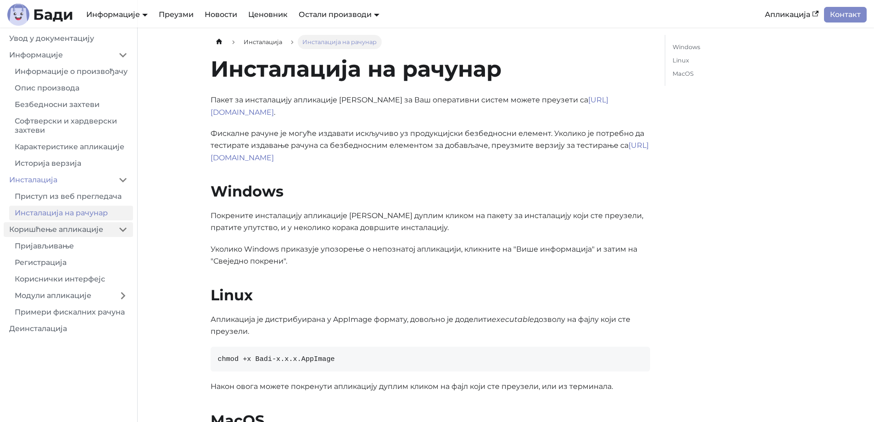
click at [71, 237] on link "Коришћење апликације" at bounding box center [58, 229] width 109 height 15
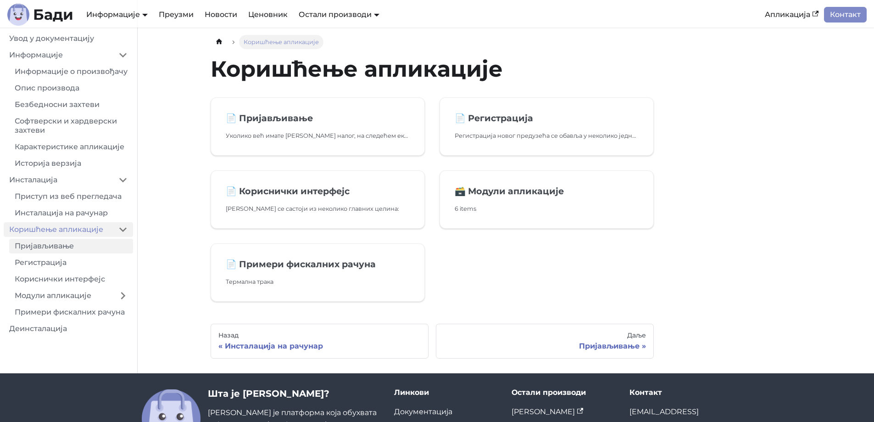
click at [70, 253] on link "Пријављивање" at bounding box center [71, 246] width 124 height 15
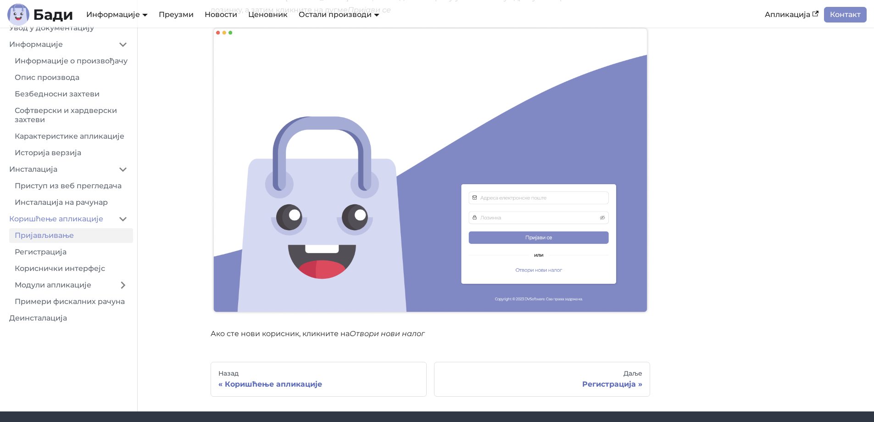
scroll to position [93, 0]
